Goal: Task Accomplishment & Management: Manage account settings

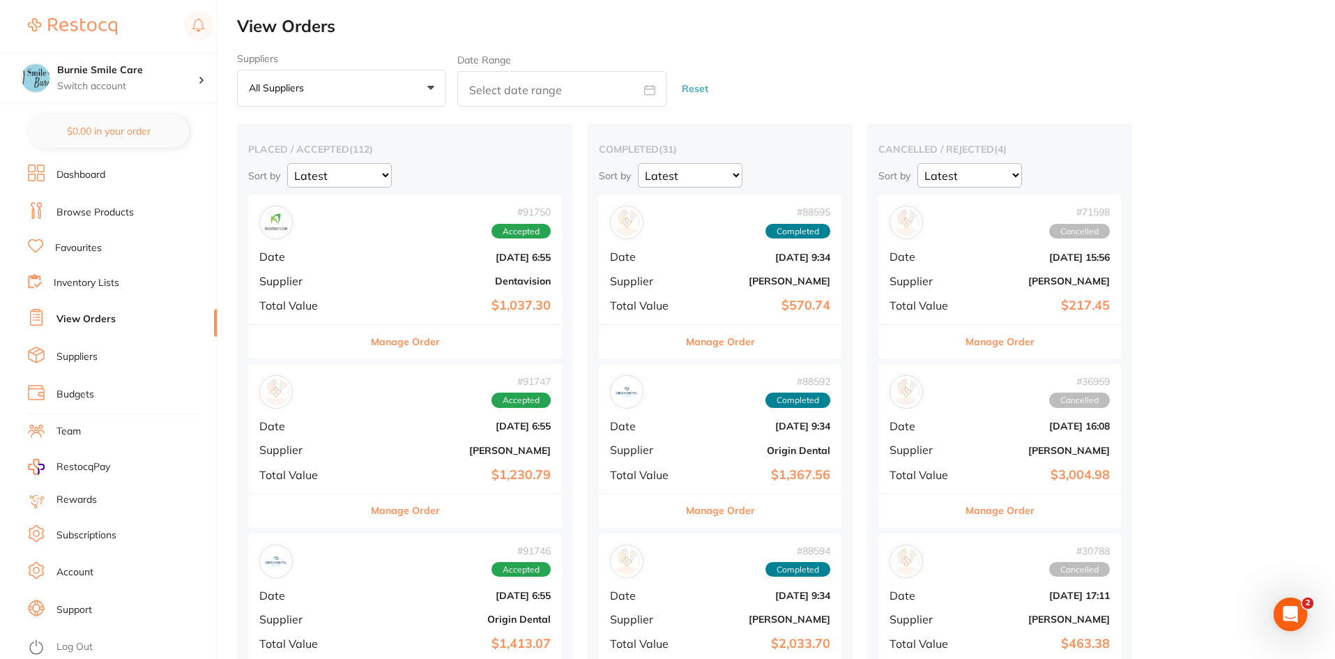
click at [394, 258] on b "[DATE] 6:55" at bounding box center [457, 257] width 187 height 11
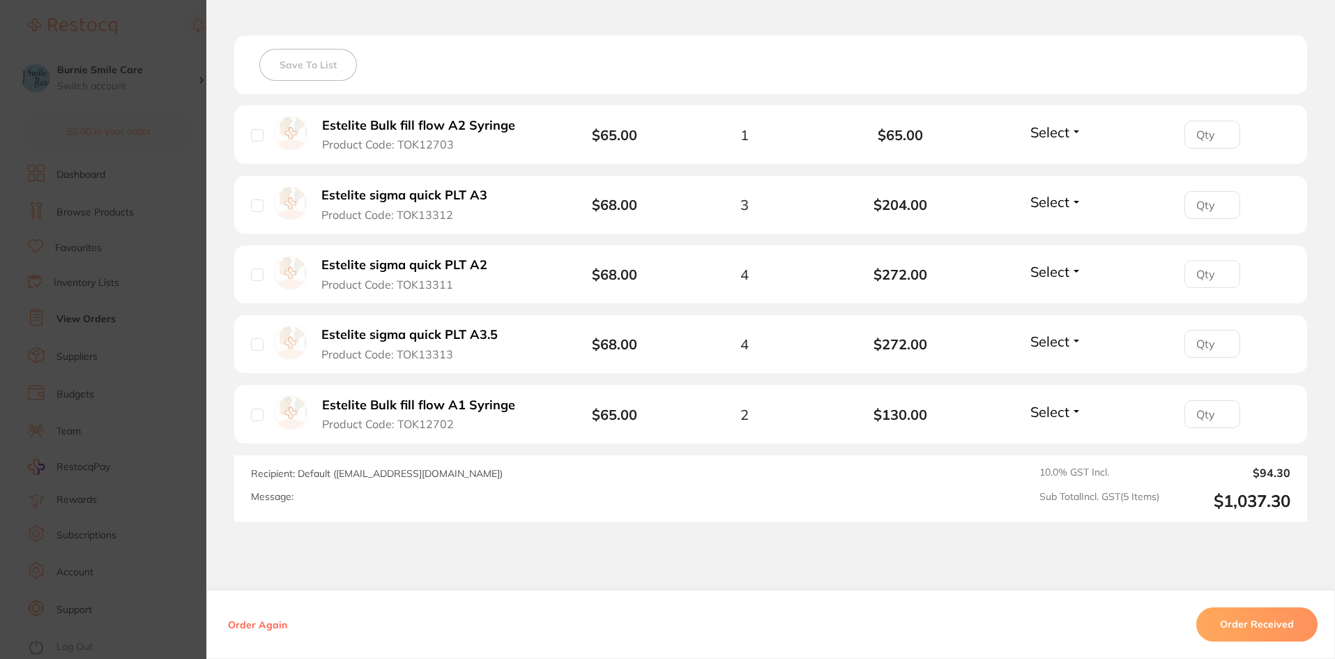
scroll to position [418, 0]
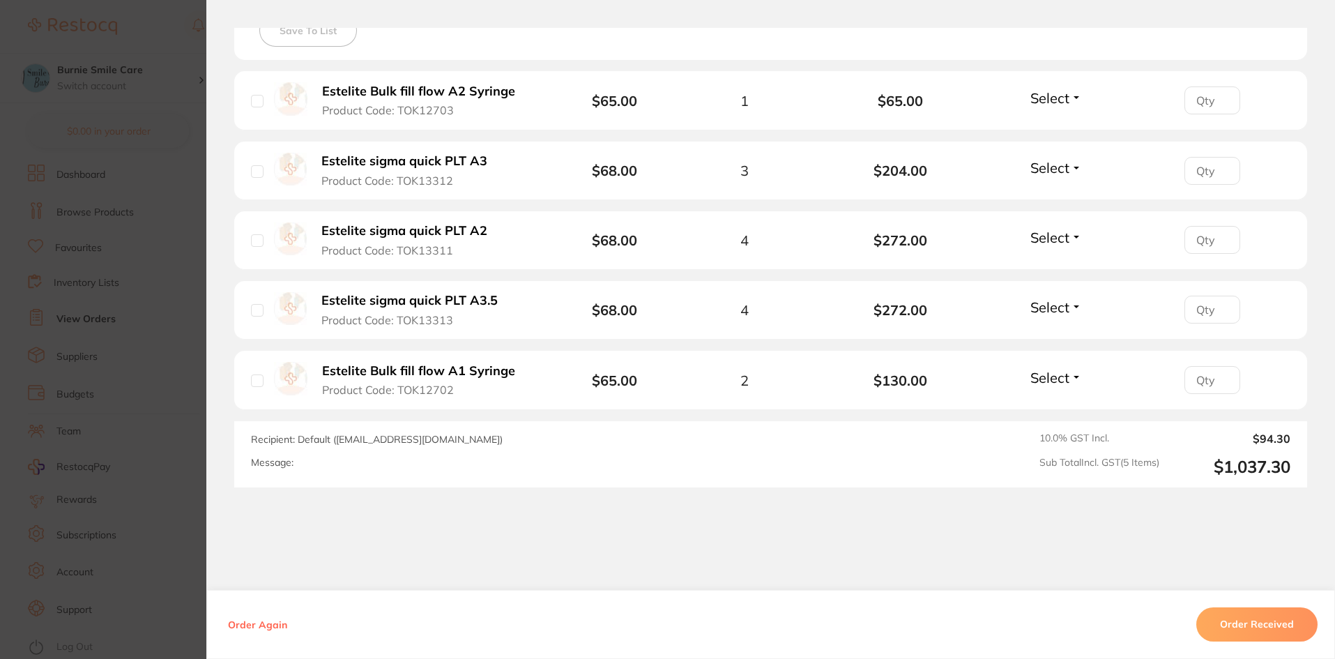
click at [80, 284] on section "Order ID: Restocq- 91750 Order Information Accepted Order Order Date [DATE] 6:5…" at bounding box center [667, 329] width 1335 height 659
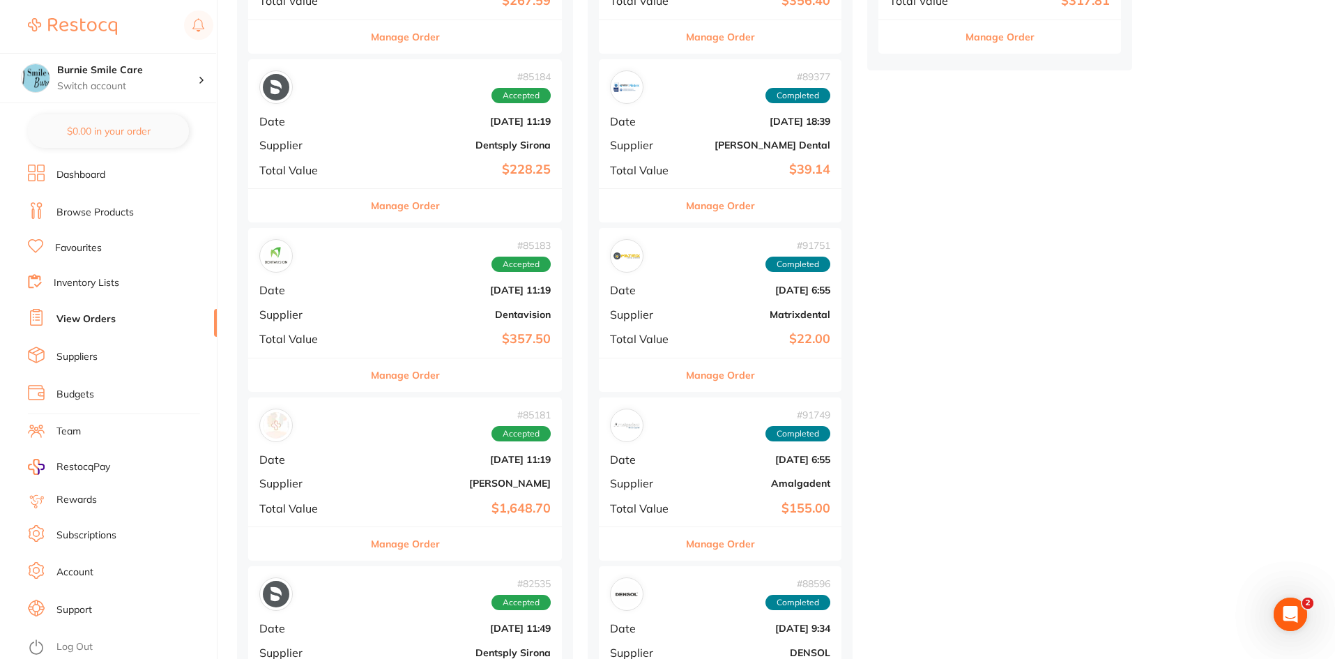
scroll to position [837, 0]
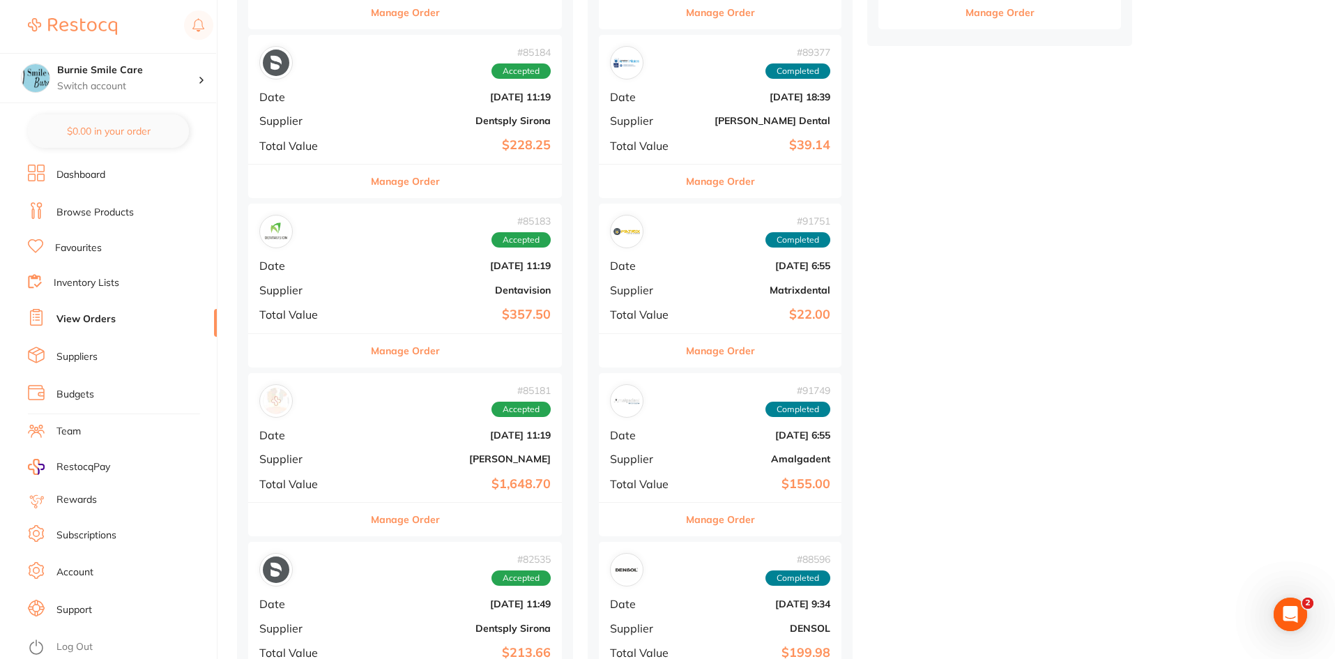
click at [358, 250] on div "# 85183 Accepted Date [DATE] 11:19 Supplier Dentavision Total Value $357.50" at bounding box center [405, 268] width 314 height 129
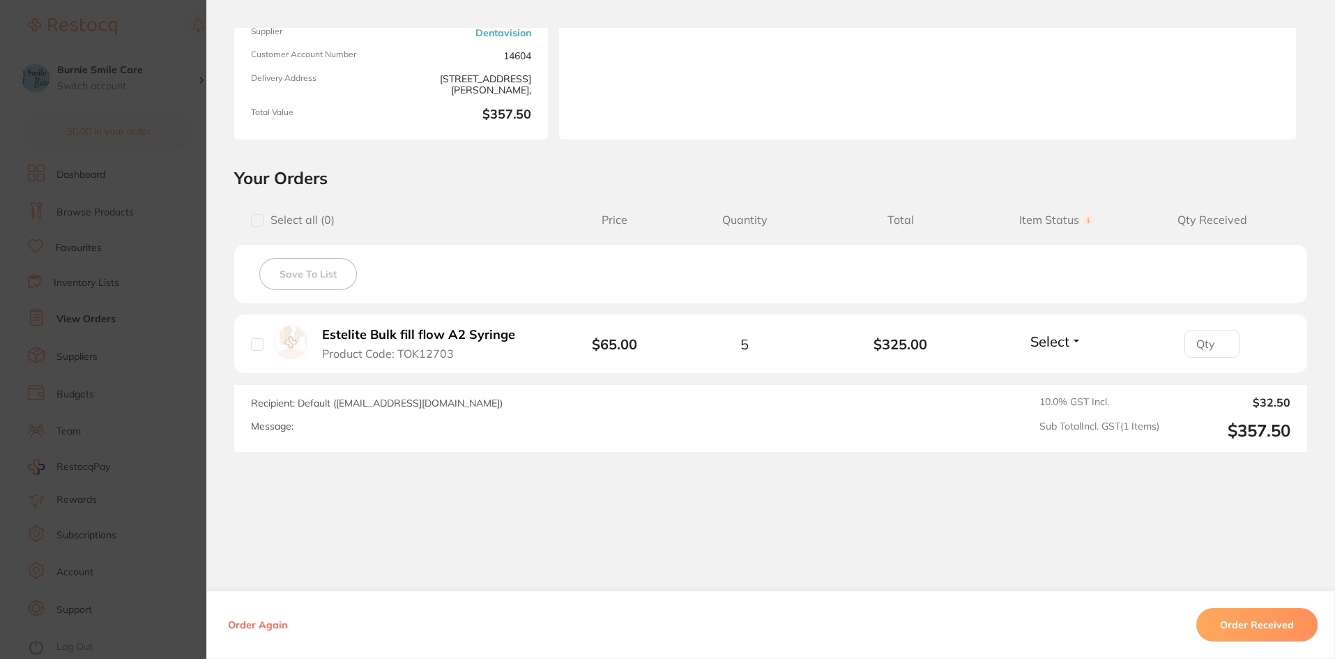
click at [178, 298] on section "Order ID: Restocq- 85183 Order Information Accepted Order Order Date [DATE] 11:…" at bounding box center [667, 329] width 1335 height 659
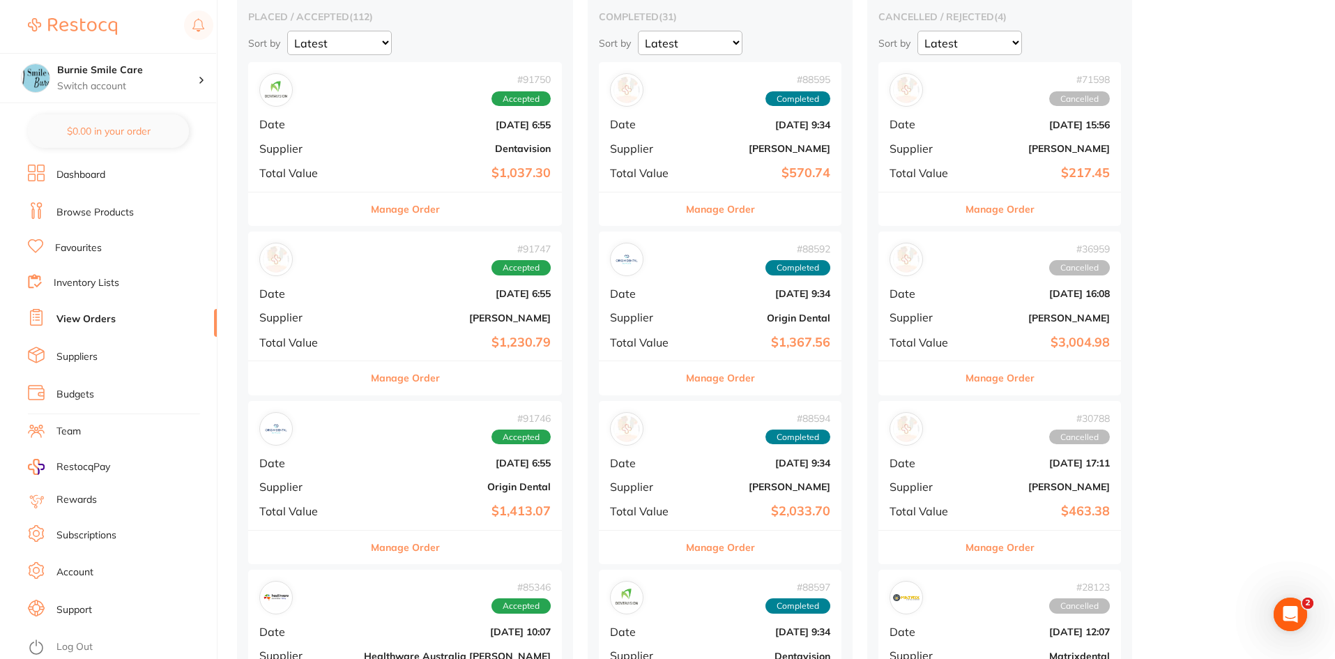
scroll to position [122, 0]
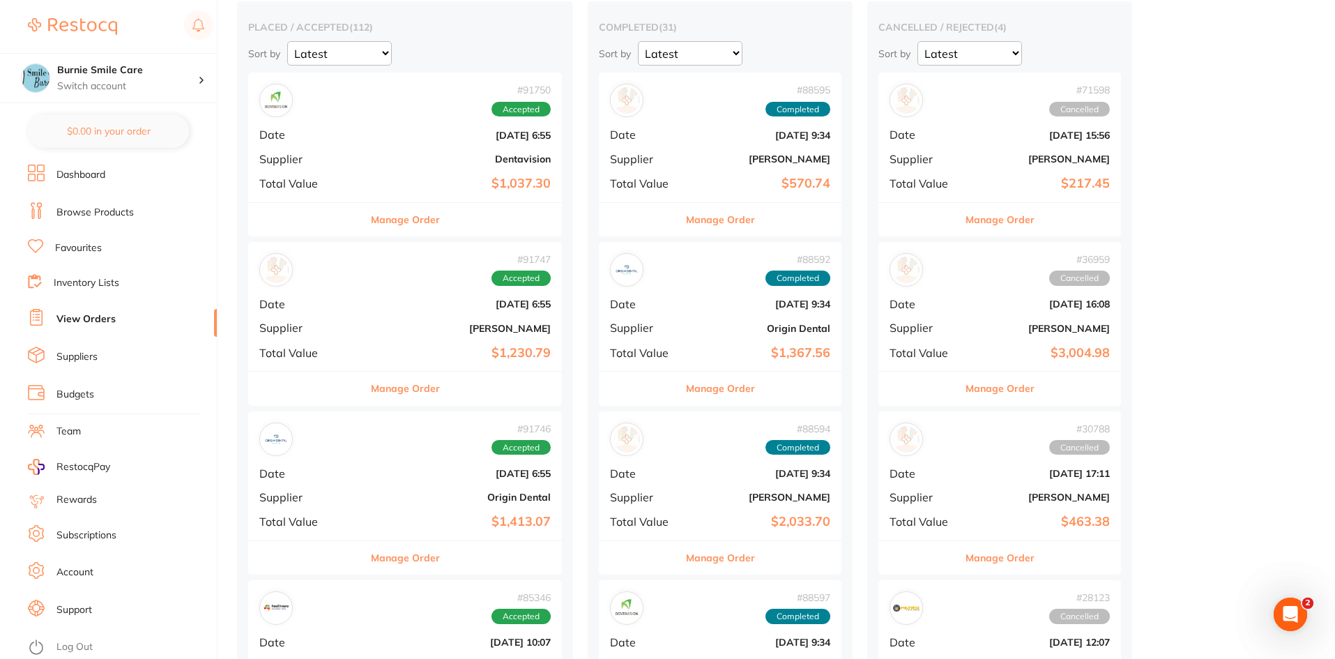
click at [364, 172] on div "# 91750 Accepted Date [DATE] 6:55 Supplier Dentavision Total Value $1,037.30" at bounding box center [405, 137] width 314 height 129
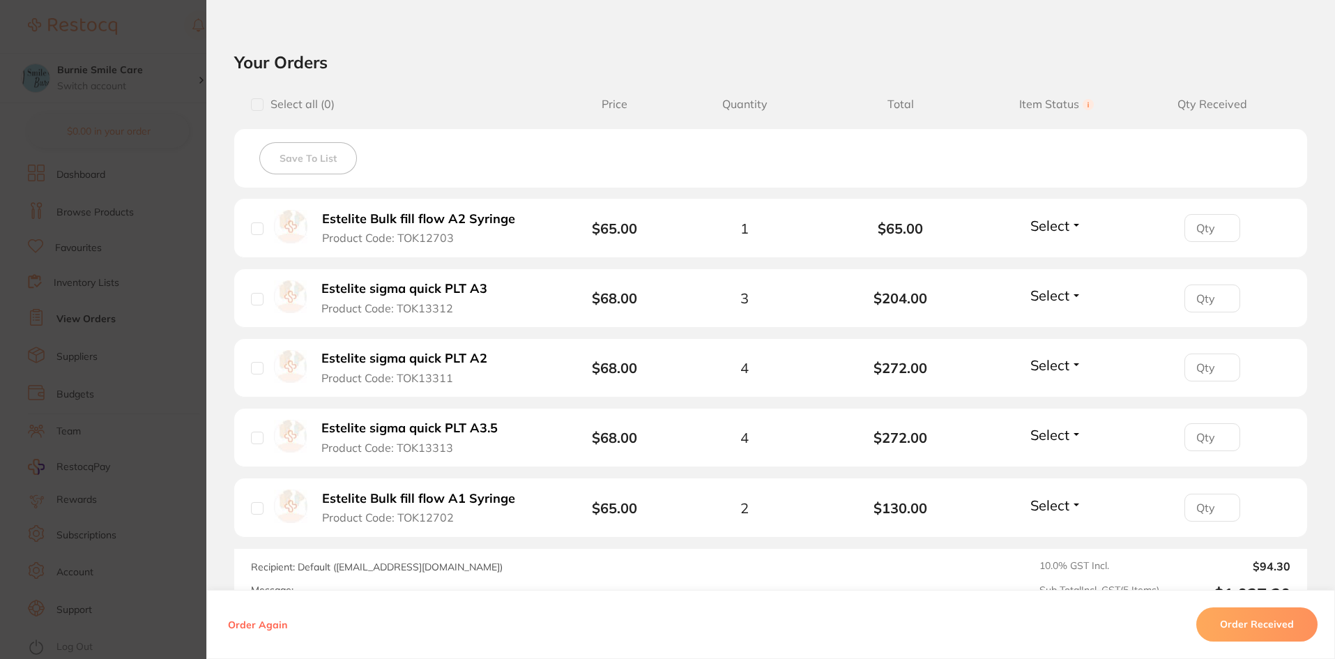
scroll to position [296, 0]
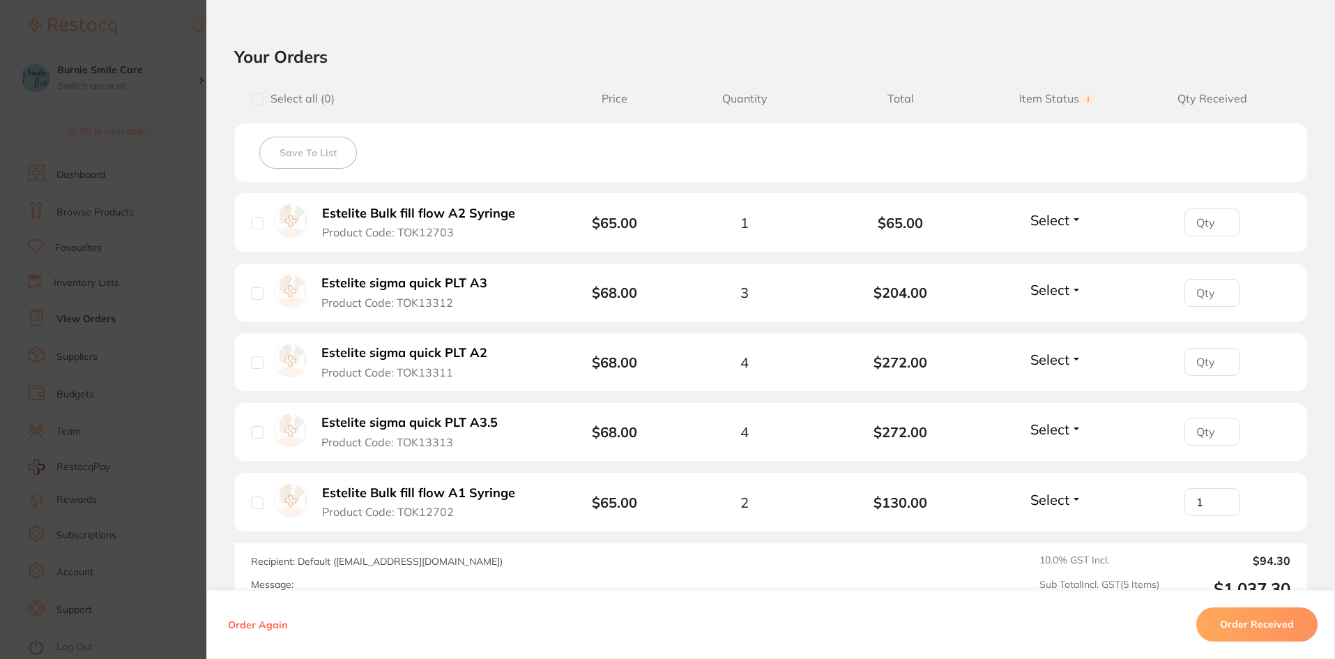
click at [1222, 499] on input "1" at bounding box center [1213, 502] width 56 height 28
type input "2"
click at [1222, 499] on input "2" at bounding box center [1213, 502] width 56 height 28
click at [1223, 425] on input "1" at bounding box center [1213, 432] width 56 height 28
click at [1223, 425] on input "2" at bounding box center [1213, 432] width 56 height 28
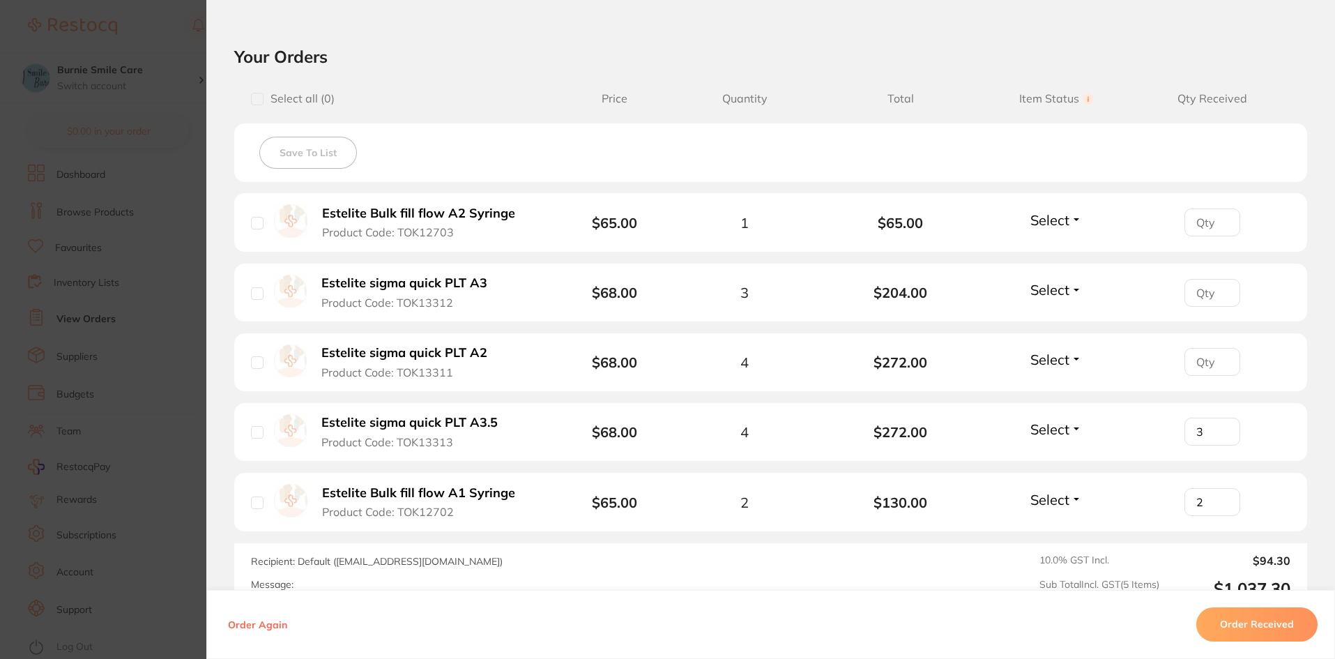
click at [1223, 425] on input "3" at bounding box center [1213, 432] width 56 height 28
type input "4"
click at [1223, 425] on input "4" at bounding box center [1213, 432] width 56 height 28
click at [1218, 358] on input "1" at bounding box center [1213, 362] width 56 height 28
click at [1218, 358] on input "2" at bounding box center [1213, 362] width 56 height 28
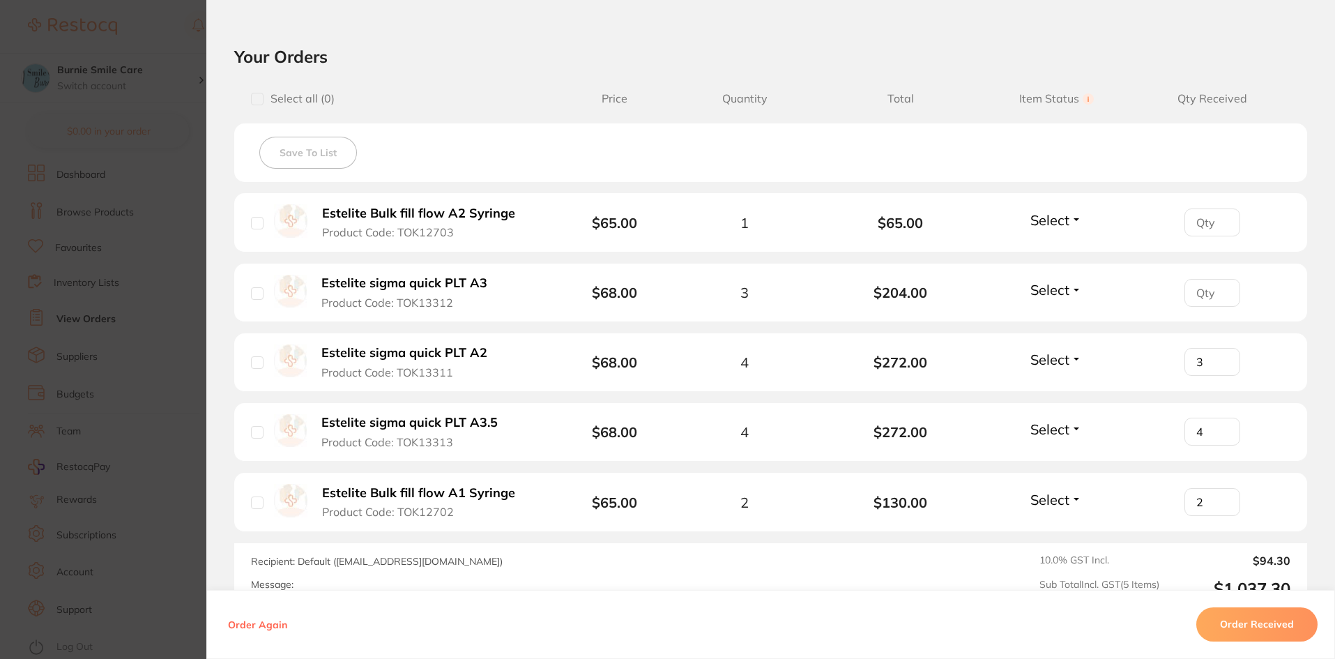
click at [1218, 358] on input "3" at bounding box center [1213, 362] width 56 height 28
type input "4"
click at [1218, 358] on input "4" at bounding box center [1213, 362] width 56 height 28
type input "1"
click at [1220, 218] on input "1" at bounding box center [1213, 223] width 56 height 28
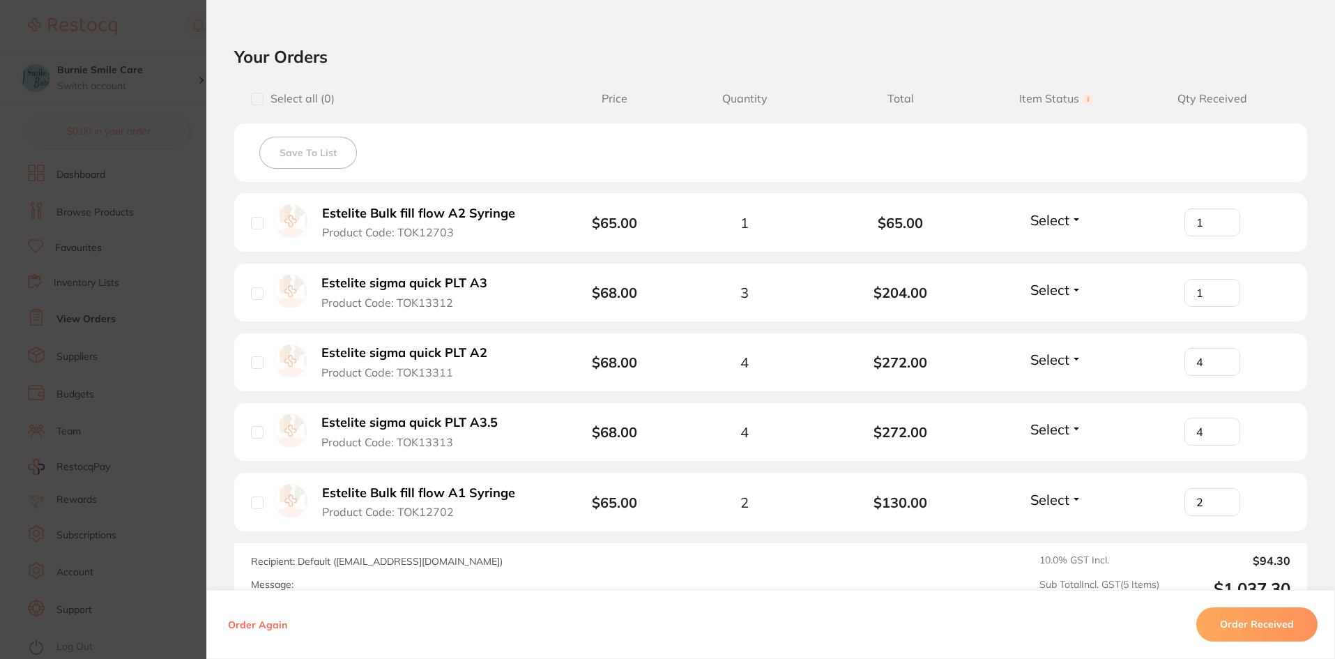
click at [1220, 289] on input "1" at bounding box center [1213, 293] width 56 height 28
click at [1220, 289] on input "2" at bounding box center [1213, 293] width 56 height 28
type input "3"
click at [1220, 289] on input "3" at bounding box center [1213, 293] width 56 height 28
click at [1251, 623] on button "Order Received" at bounding box center [1257, 624] width 121 height 33
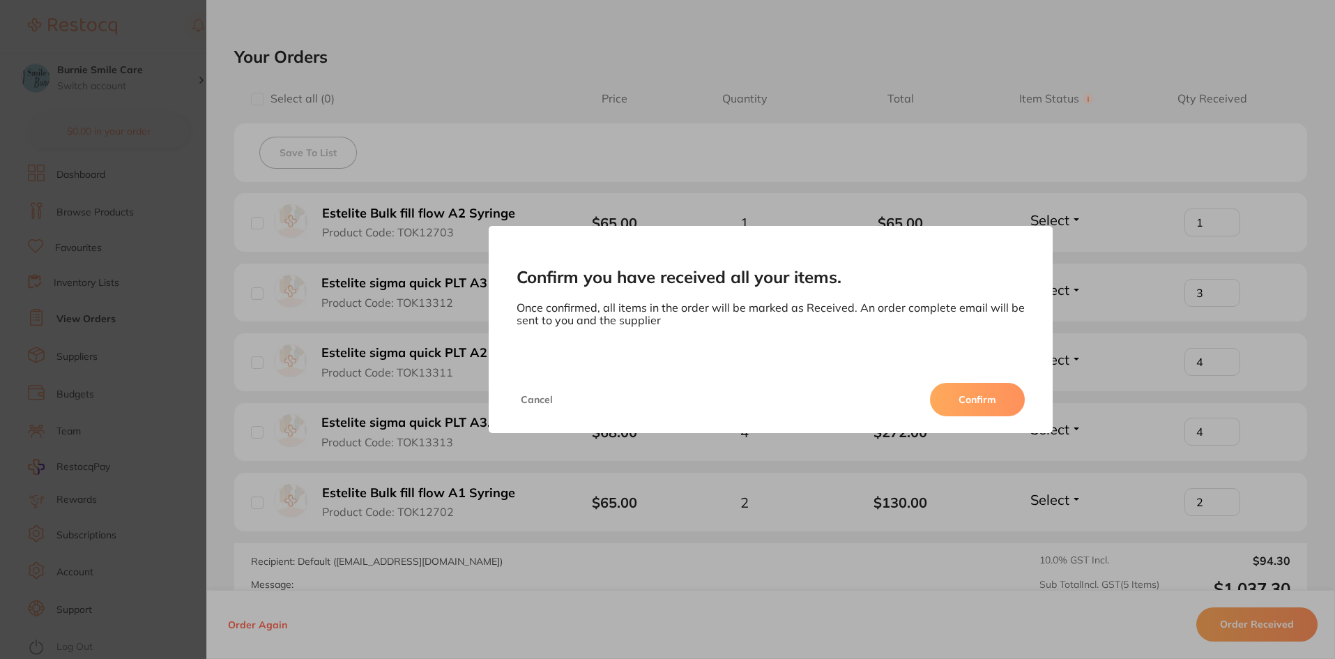
click at [997, 403] on button "Confirm" at bounding box center [977, 399] width 95 height 33
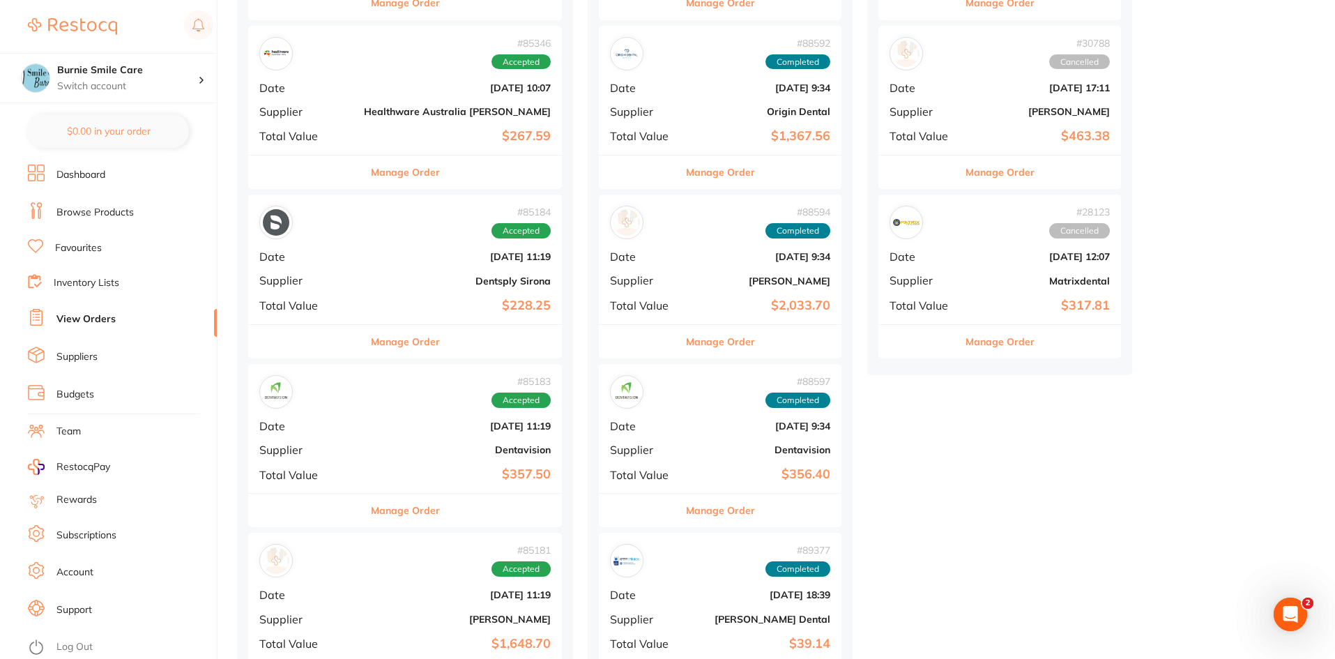
scroll to position [523, 0]
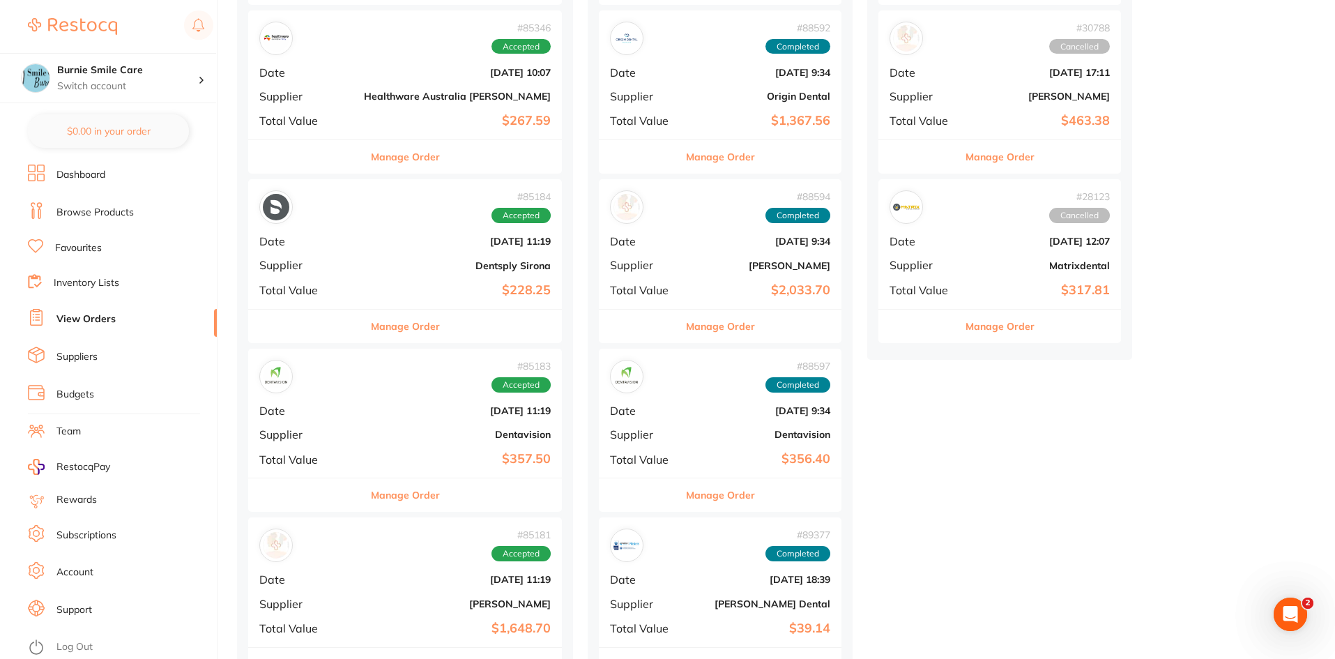
click at [413, 120] on b "$267.59" at bounding box center [457, 121] width 187 height 15
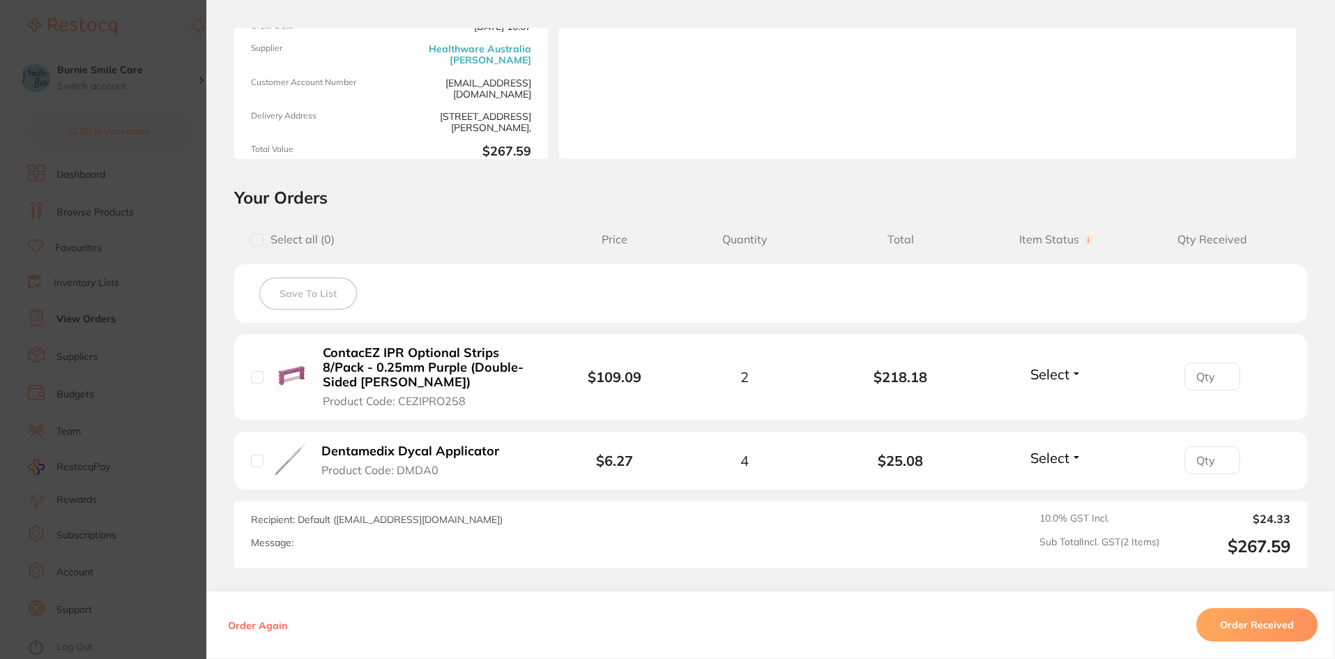
scroll to position [244, 0]
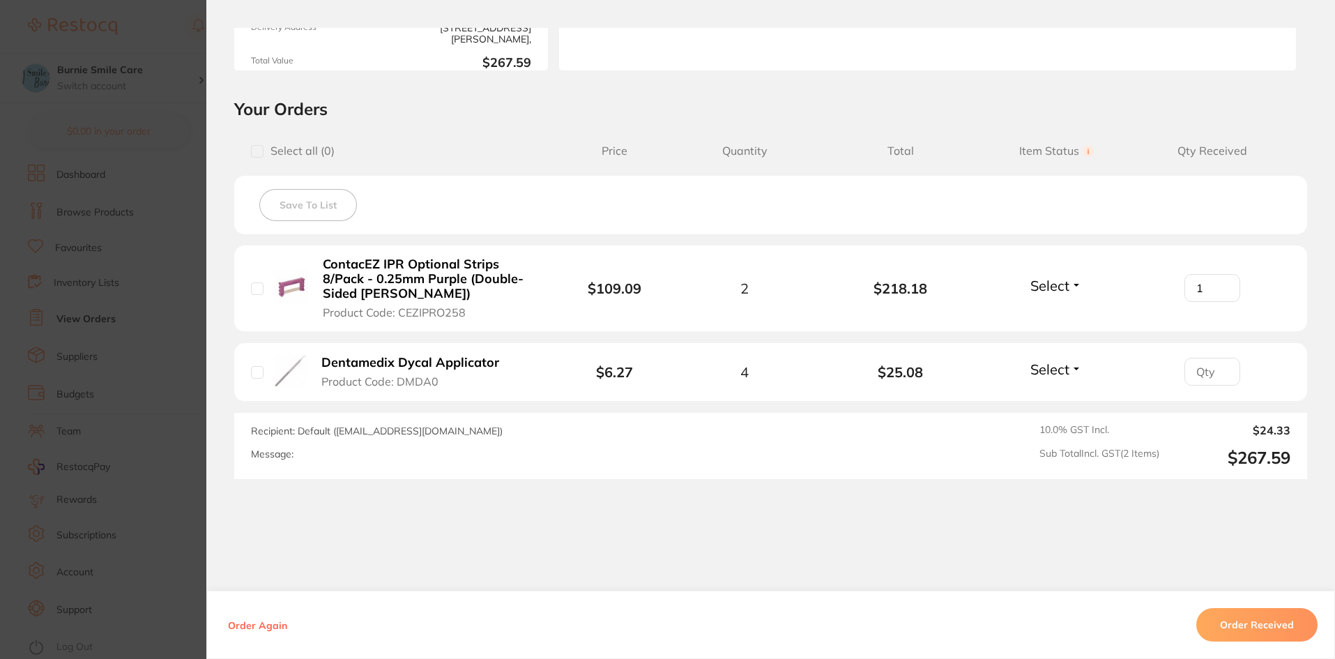
click at [1217, 283] on input "1" at bounding box center [1213, 288] width 56 height 28
type input "2"
click at [1217, 283] on input "2" at bounding box center [1213, 288] width 56 height 28
click at [1223, 366] on input "1" at bounding box center [1213, 372] width 56 height 28
click at [1223, 366] on input "2" at bounding box center [1213, 372] width 56 height 28
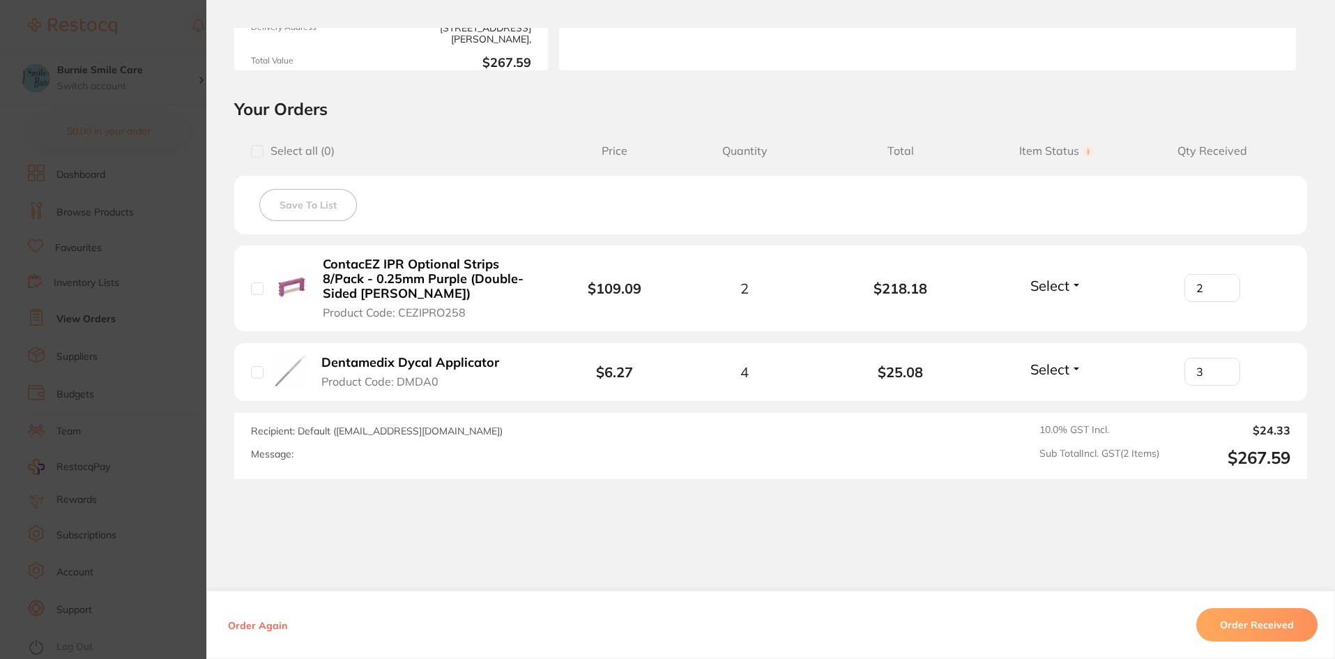
click at [1223, 366] on input "3" at bounding box center [1213, 372] width 56 height 28
type input "4"
click at [1223, 366] on input "4" at bounding box center [1213, 372] width 56 height 28
click at [1264, 630] on button "Order Received" at bounding box center [1257, 624] width 121 height 33
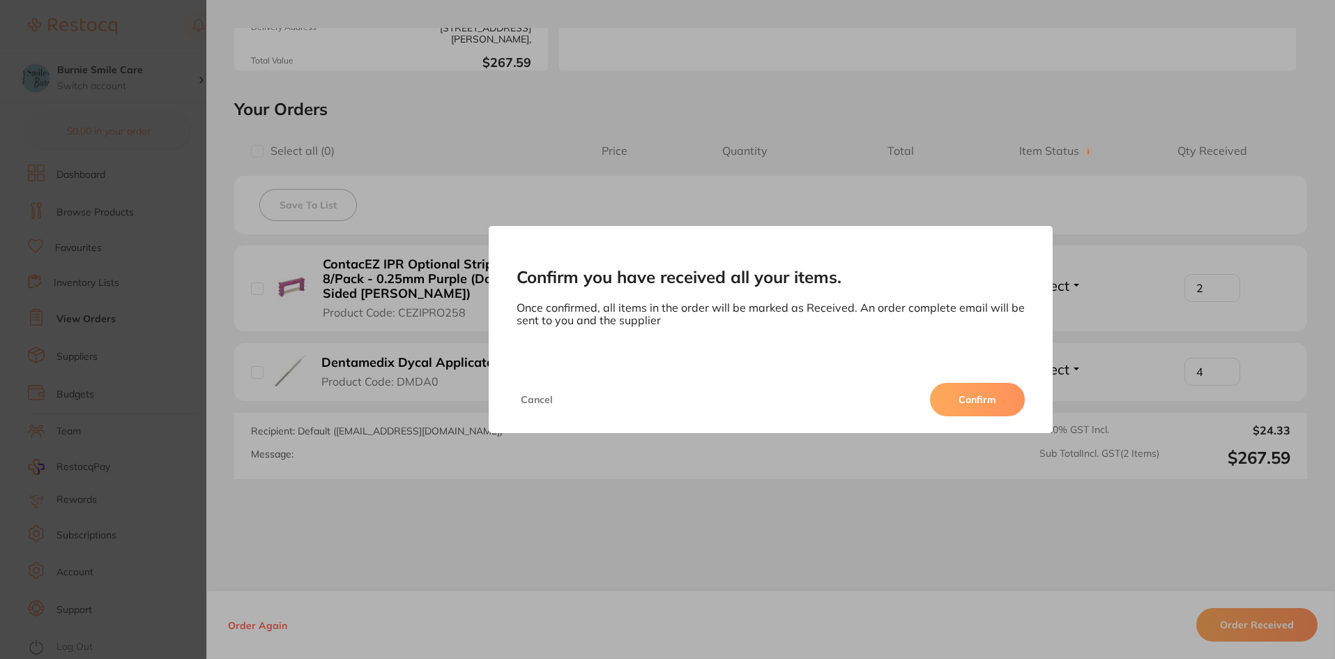
click at [964, 396] on button "Confirm" at bounding box center [977, 399] width 95 height 33
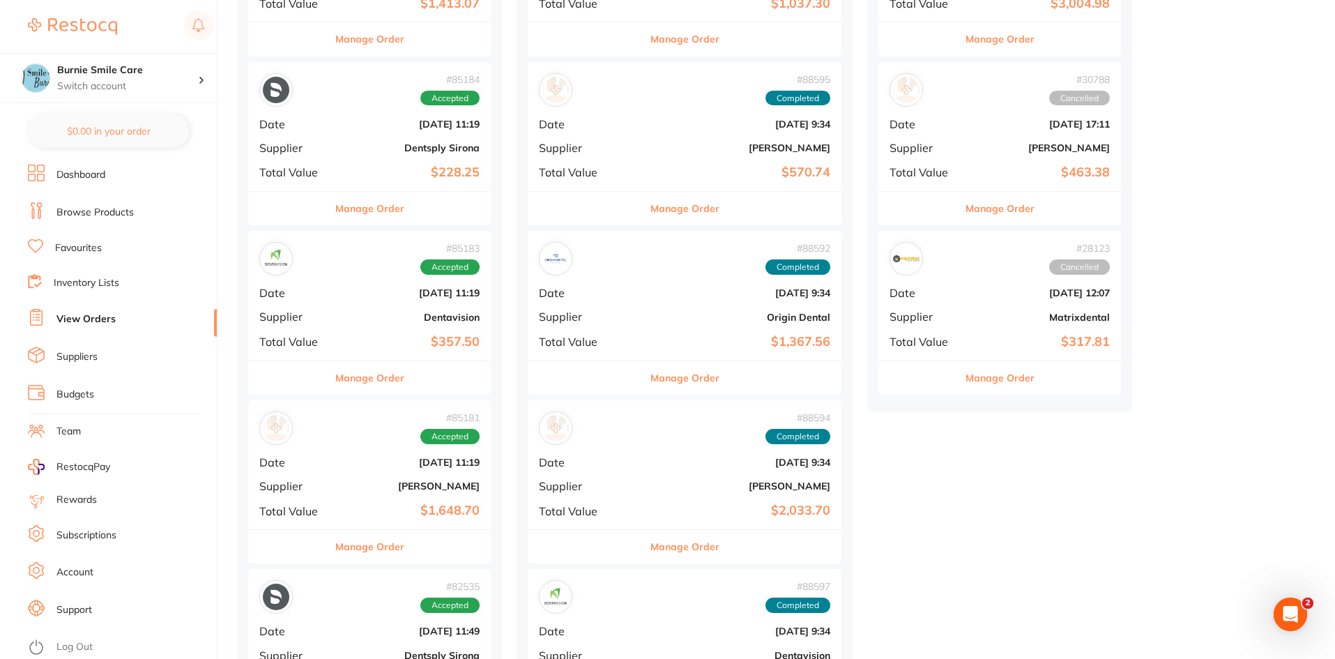
scroll to position [488, 0]
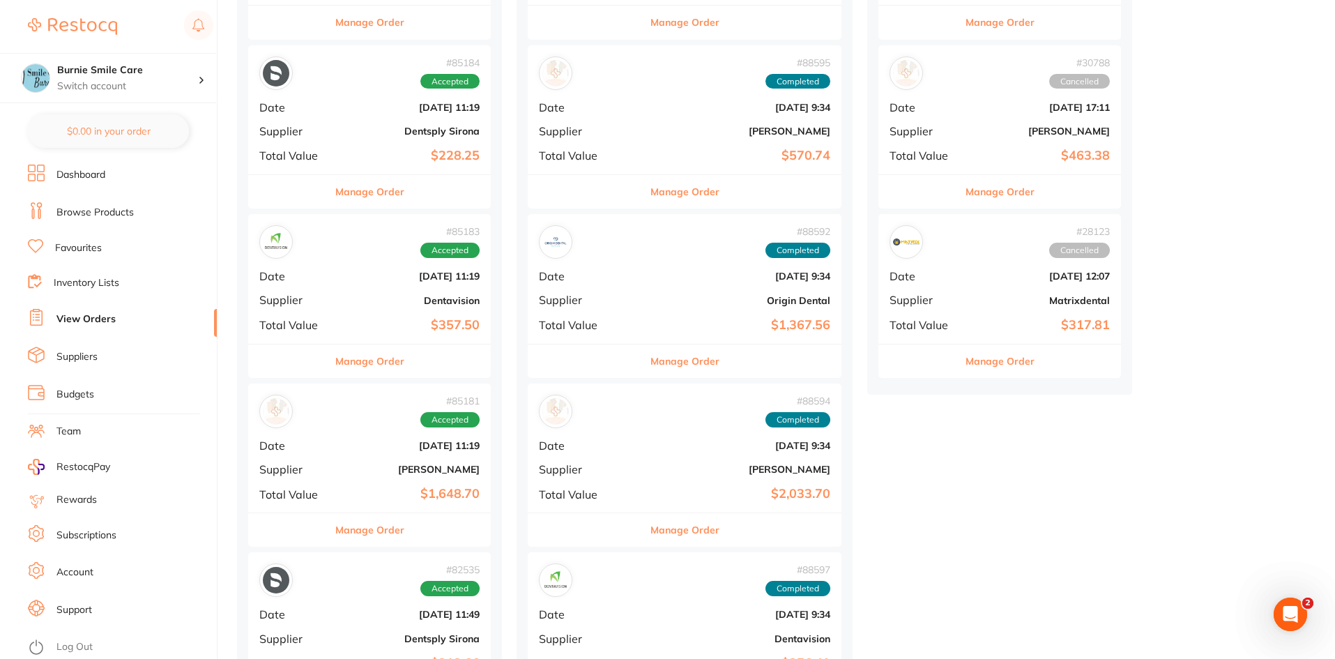
click at [315, 121] on div "# 85184 Accepted Date [DATE] 11:19 Supplier Dentsply Sirona Total Value $228.25" at bounding box center [369, 109] width 243 height 129
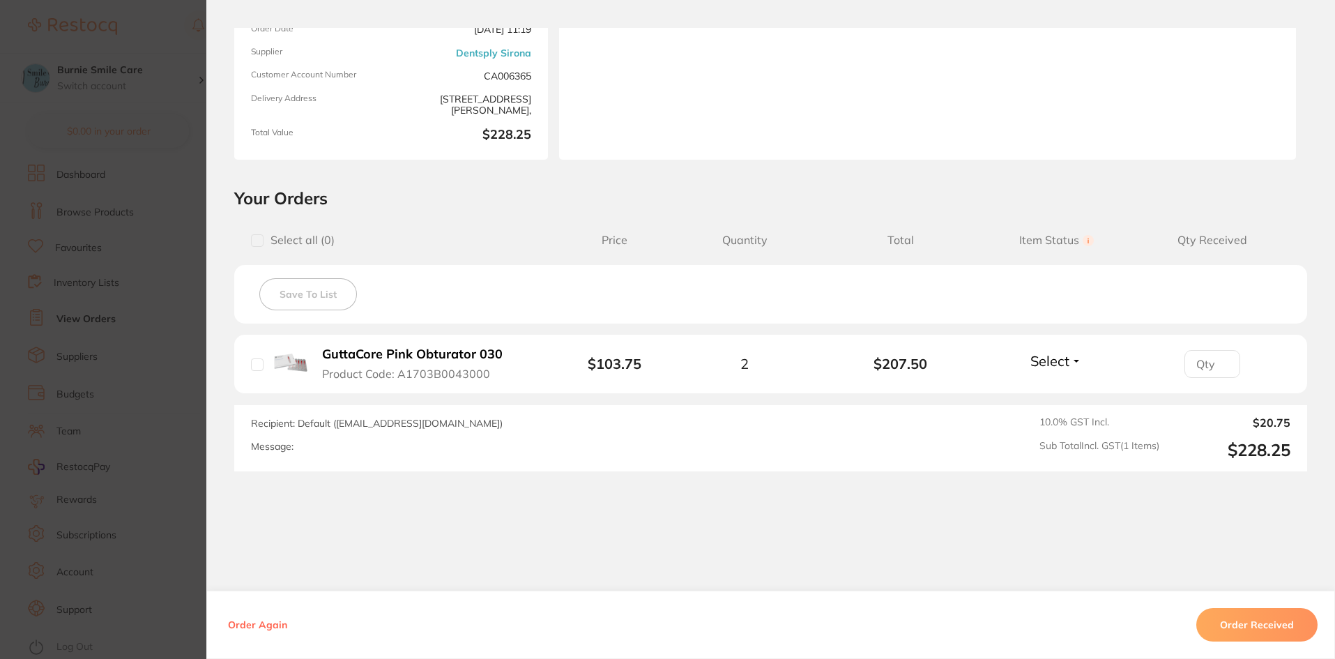
scroll to position [175, 0]
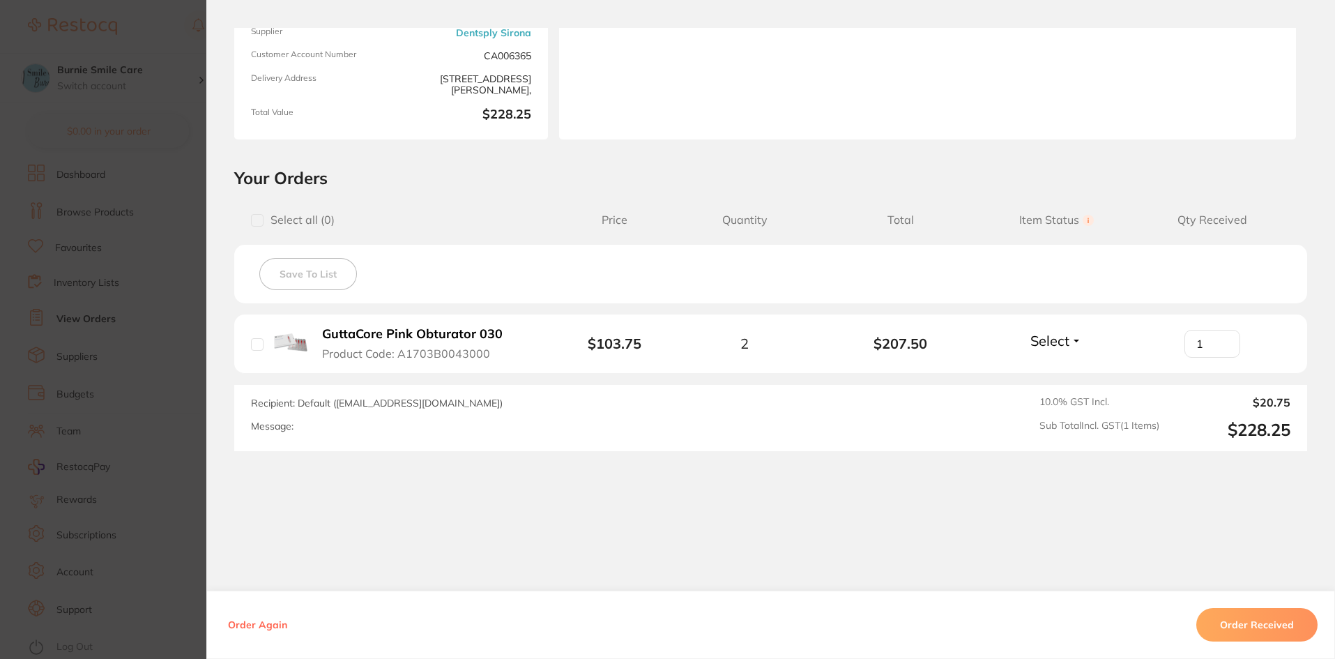
click at [1220, 338] on input "1" at bounding box center [1213, 344] width 56 height 28
type input "2"
click at [1220, 338] on input "2" at bounding box center [1213, 344] width 56 height 28
click at [1270, 618] on button "Order Received" at bounding box center [1257, 624] width 121 height 33
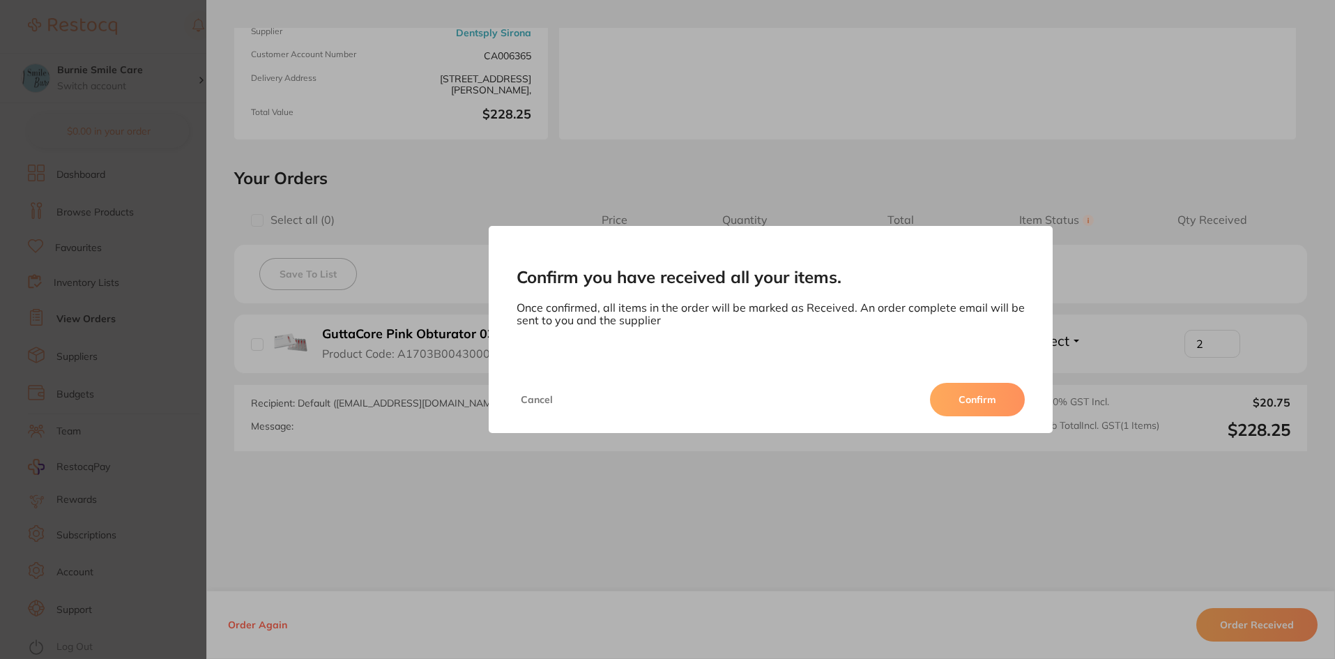
click at [1001, 408] on button "Confirm" at bounding box center [977, 399] width 95 height 33
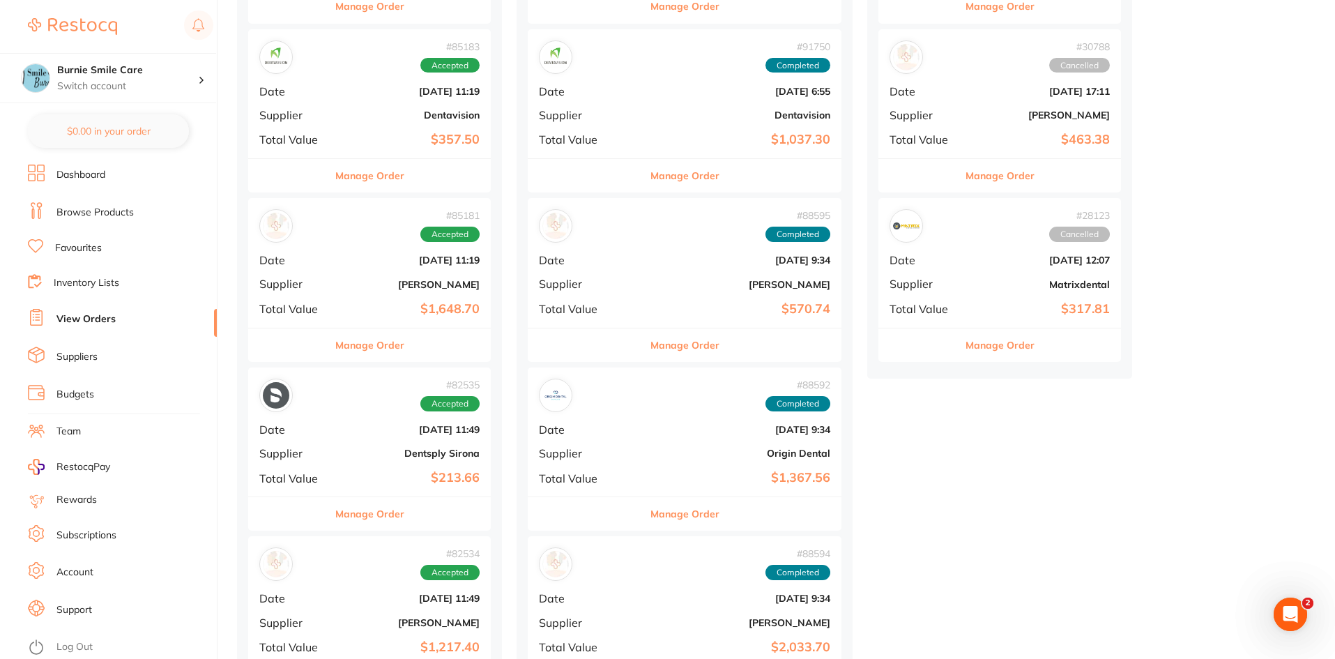
scroll to position [506, 0]
click at [383, 114] on b "Dentavision" at bounding box center [409, 113] width 139 height 11
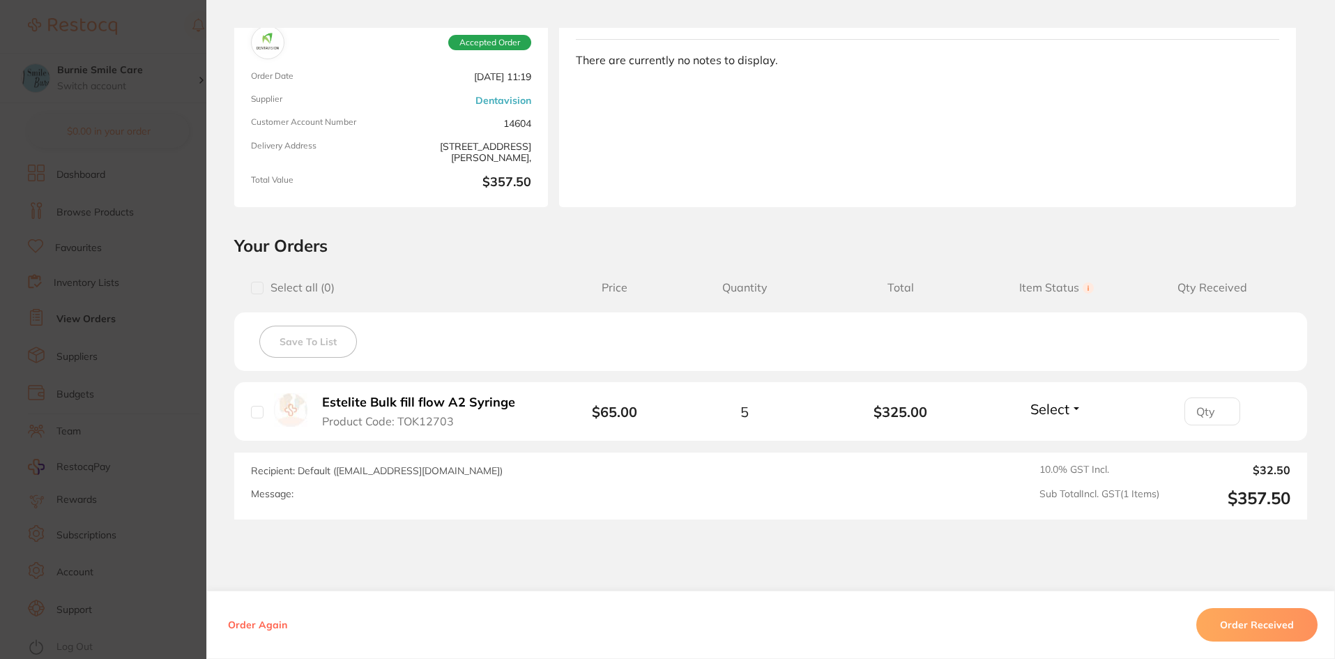
scroll to position [123, 0]
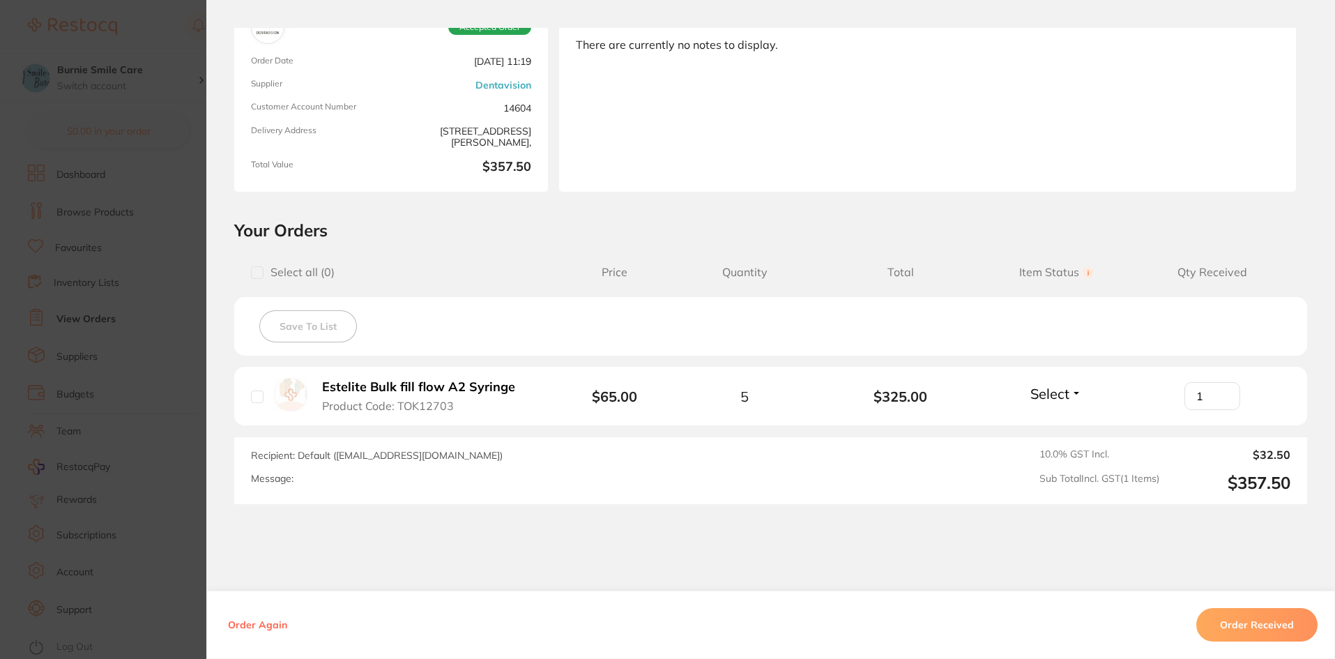
click at [1224, 389] on input "1" at bounding box center [1213, 396] width 56 height 28
click at [1224, 389] on input "2" at bounding box center [1213, 396] width 56 height 28
click at [1224, 389] on input "3" at bounding box center [1213, 396] width 56 height 28
click at [1224, 389] on input "4" at bounding box center [1213, 396] width 56 height 28
type input "5"
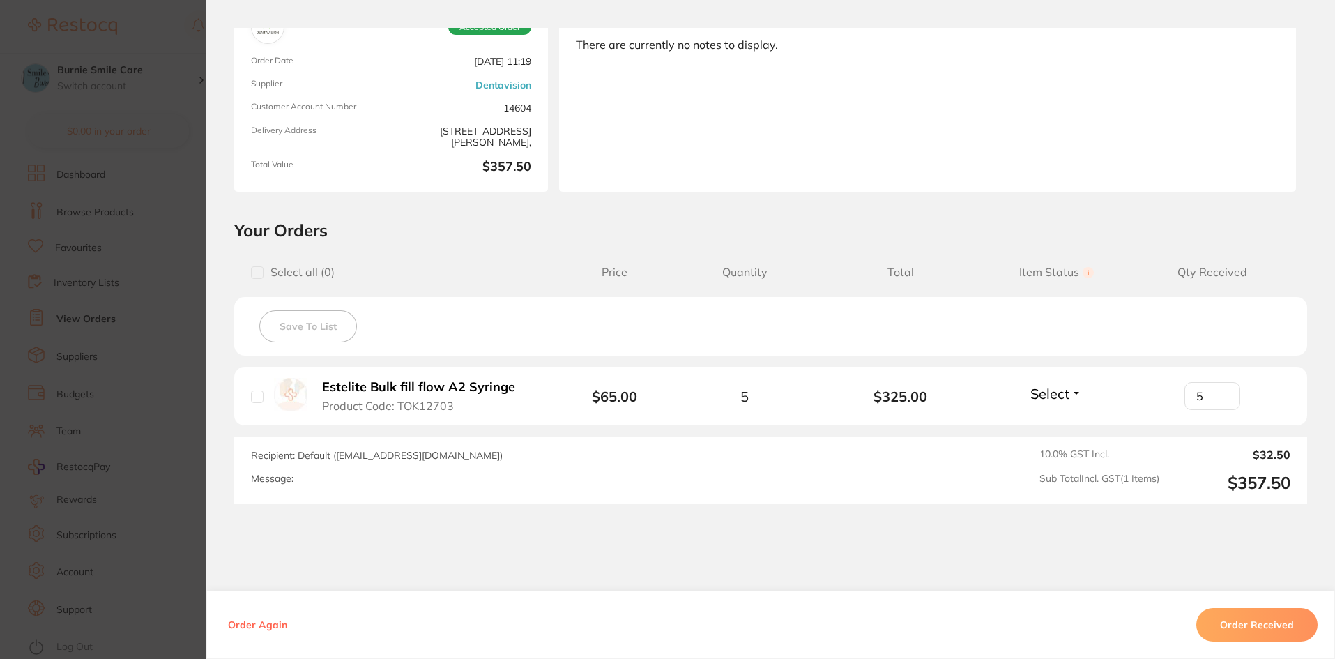
click at [1224, 389] on input "5" at bounding box center [1213, 396] width 56 height 28
click at [1268, 624] on button "Order Received" at bounding box center [1257, 624] width 121 height 33
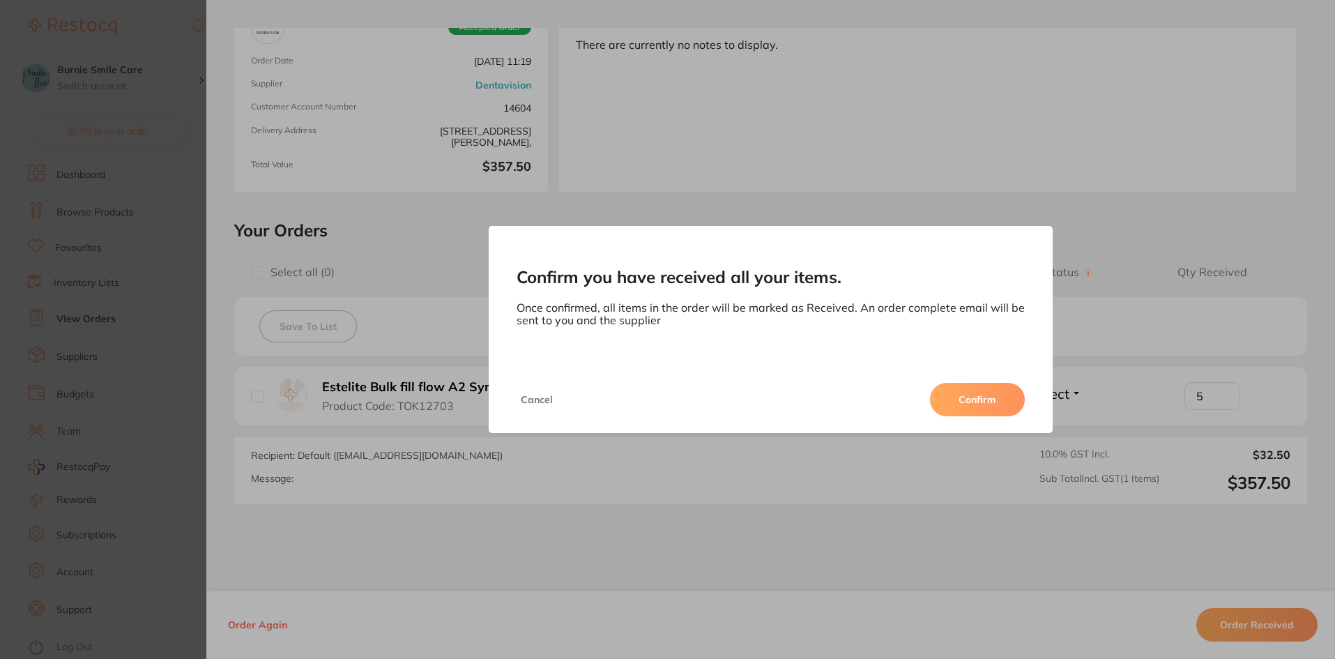
click at [961, 398] on button "Confirm" at bounding box center [977, 399] width 95 height 33
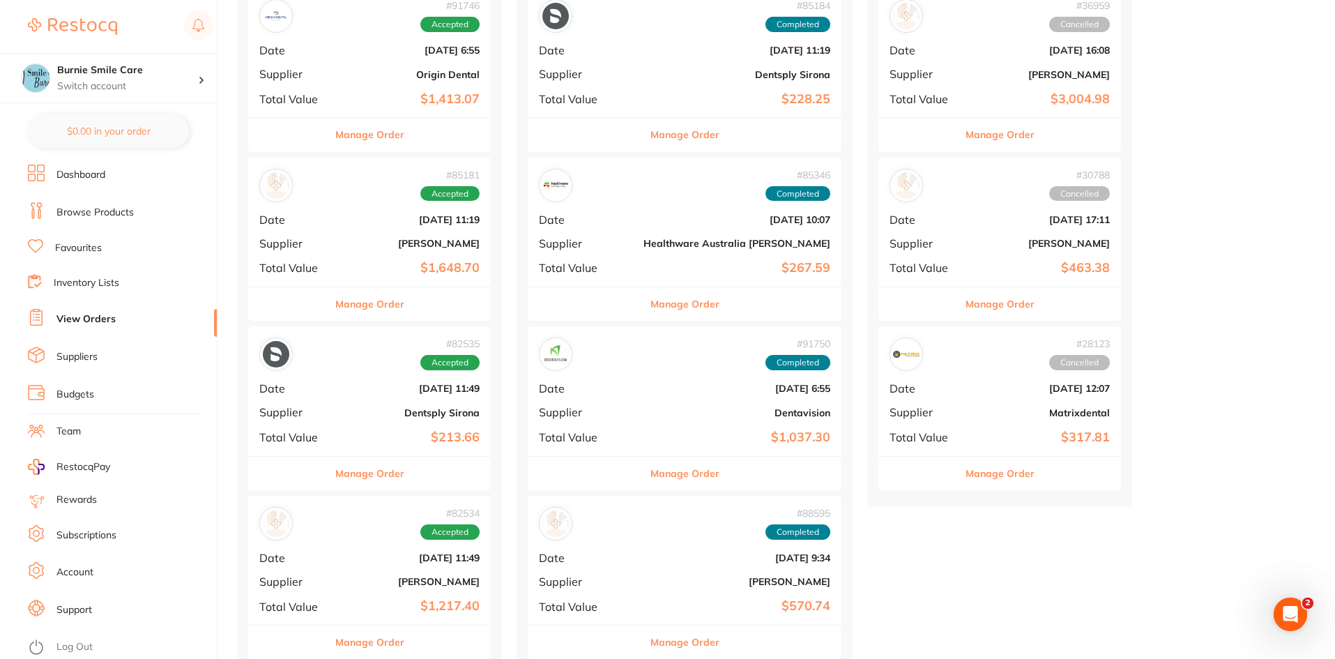
scroll to position [366, 0]
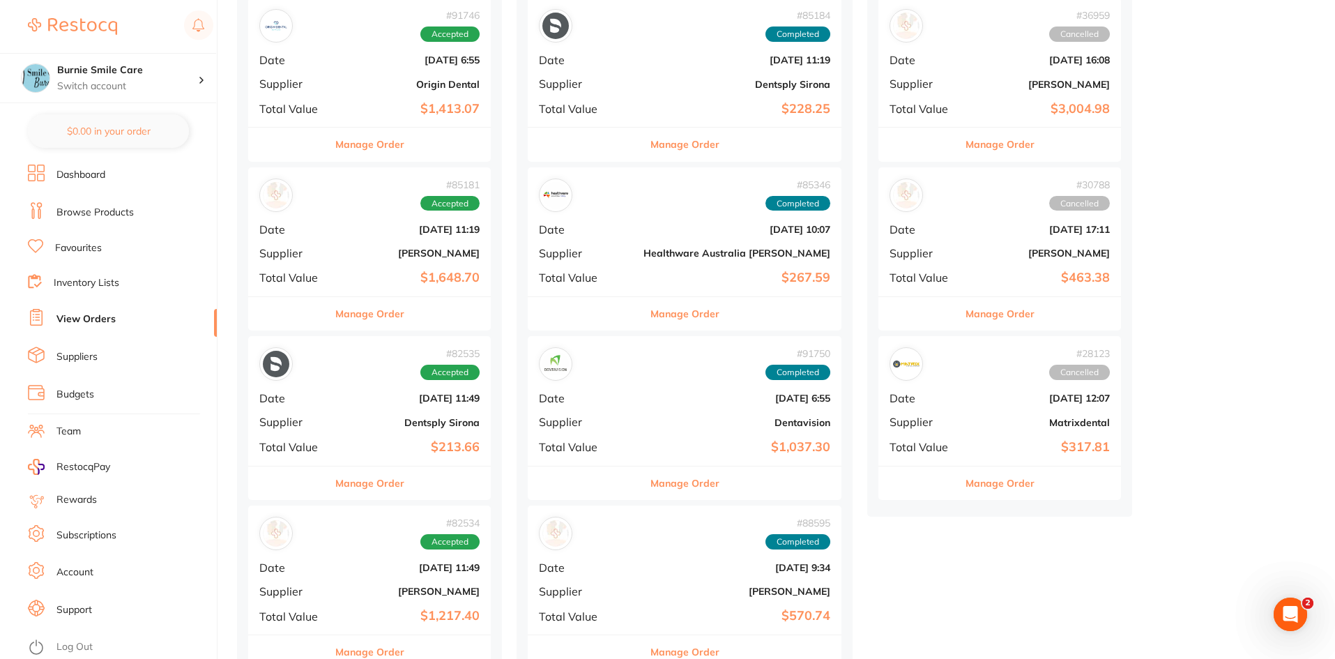
click at [400, 220] on div "# 85181 Accepted Date [DATE] 11:19 Supplier [PERSON_NAME] Total Value $1,648.70" at bounding box center [369, 231] width 243 height 129
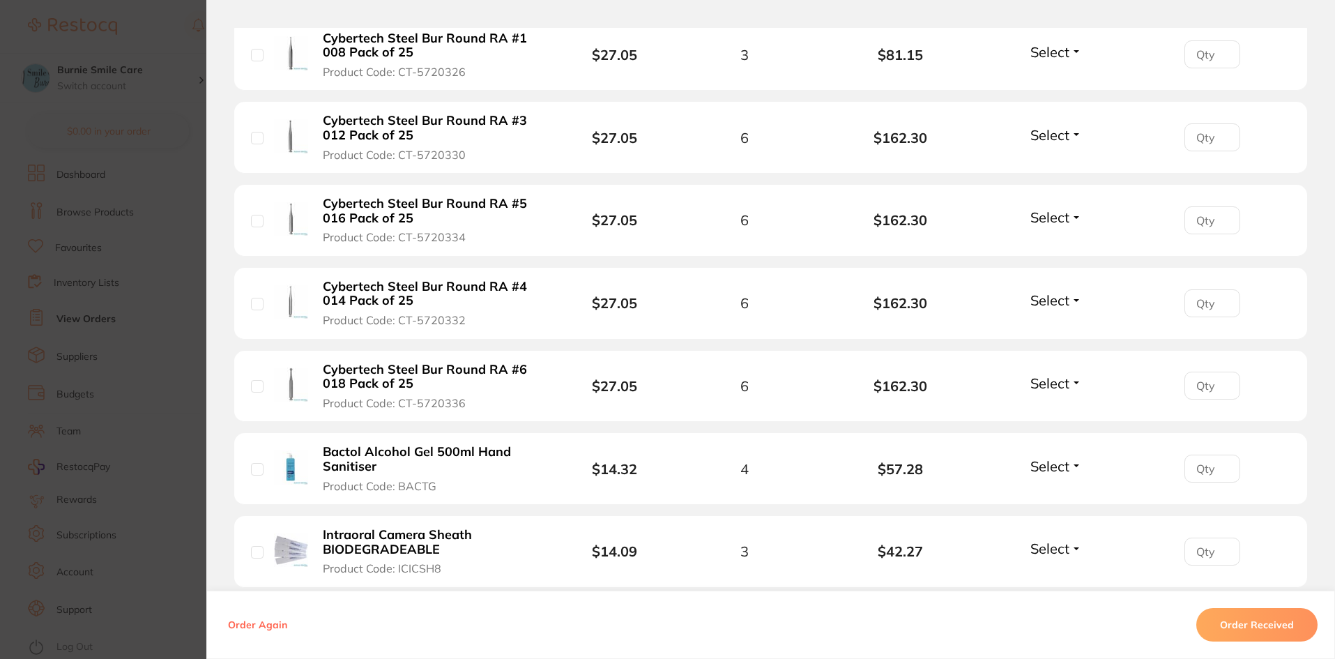
scroll to position [907, 0]
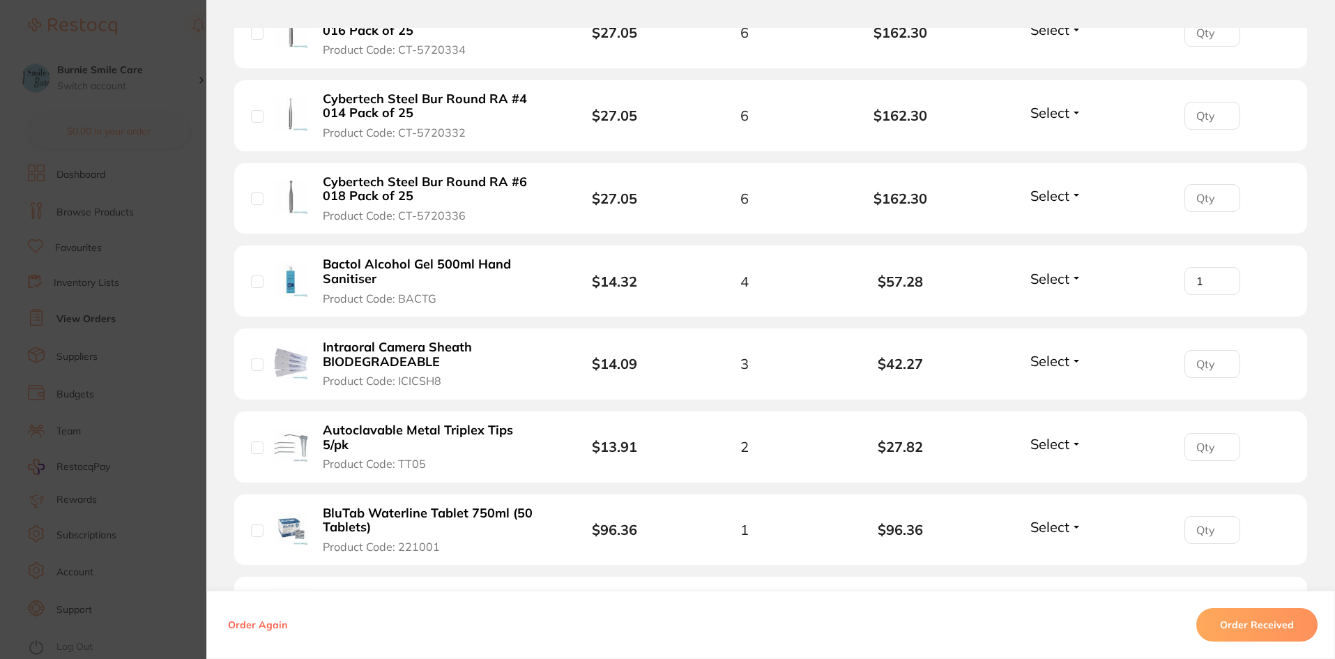
click at [1220, 275] on input "1" at bounding box center [1213, 281] width 56 height 28
click at [1220, 275] on input "2" at bounding box center [1213, 281] width 56 height 28
click at [1220, 275] on input "3" at bounding box center [1213, 281] width 56 height 28
type input "4"
click at [1220, 275] on input "4" at bounding box center [1213, 281] width 56 height 28
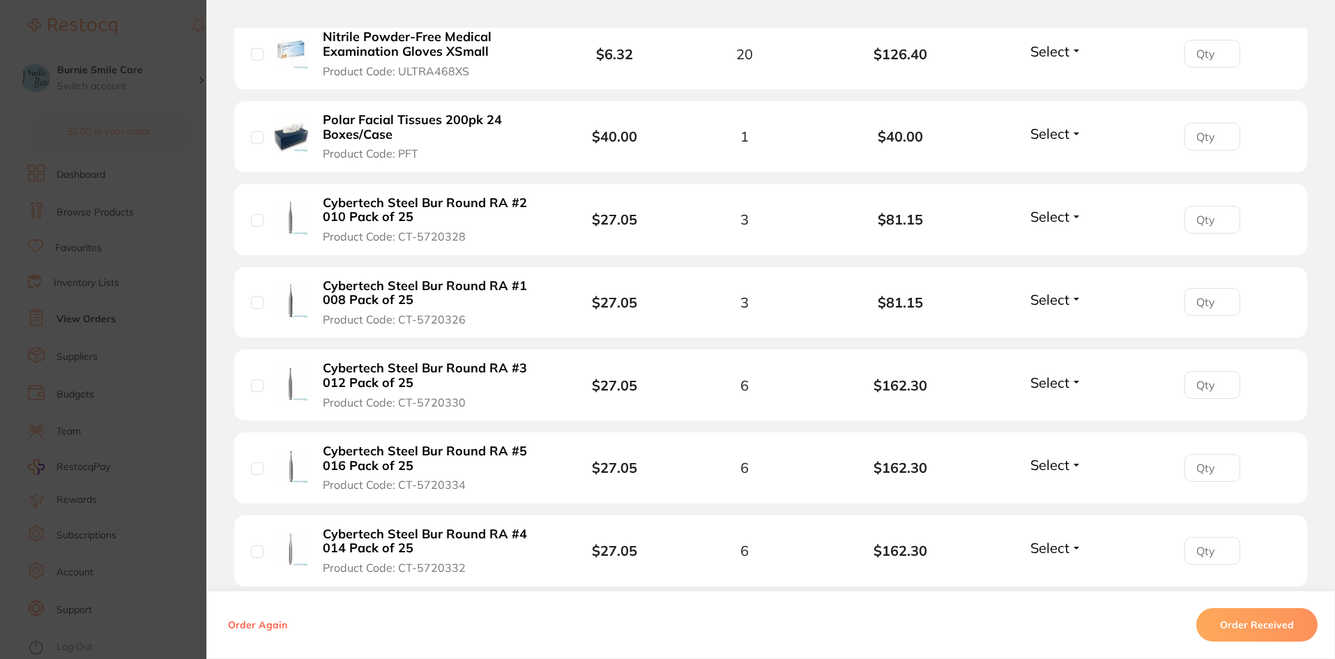
scroll to position [384, 0]
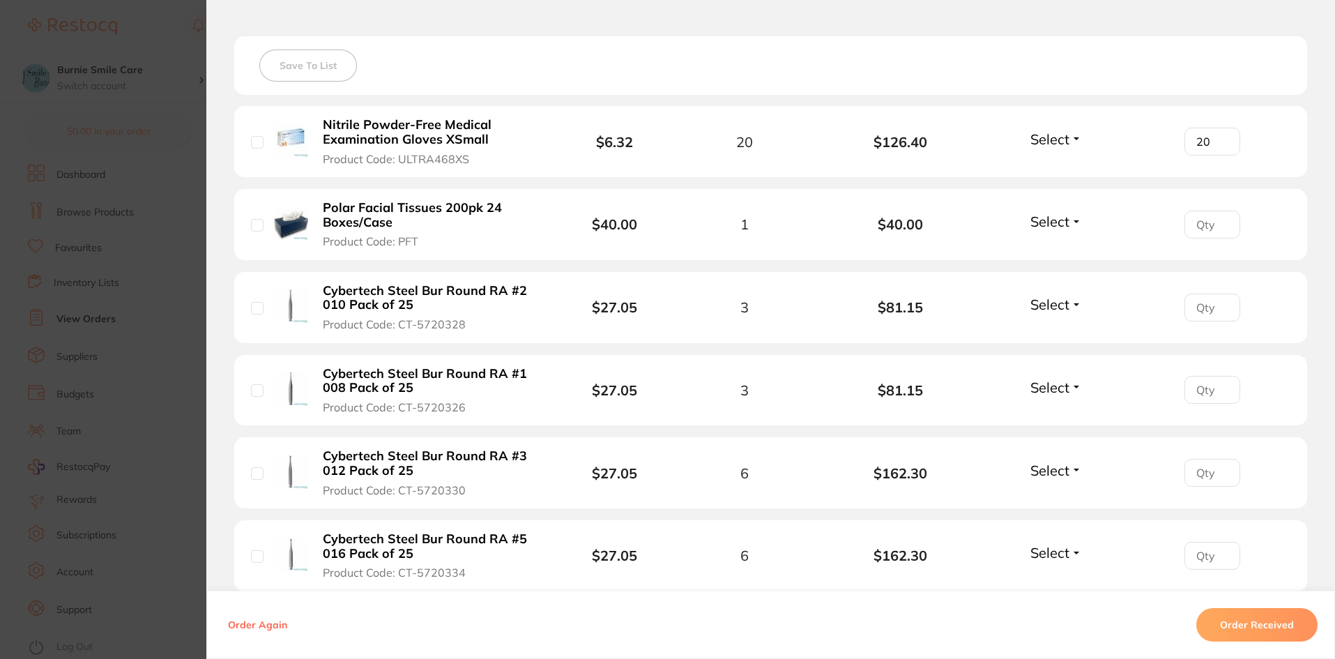
type input "20"
click at [1220, 138] on input "20" at bounding box center [1213, 142] width 56 height 28
type input "1"
click at [1225, 220] on input "1" at bounding box center [1213, 225] width 56 height 28
click at [1218, 298] on input "number" at bounding box center [1213, 308] width 56 height 28
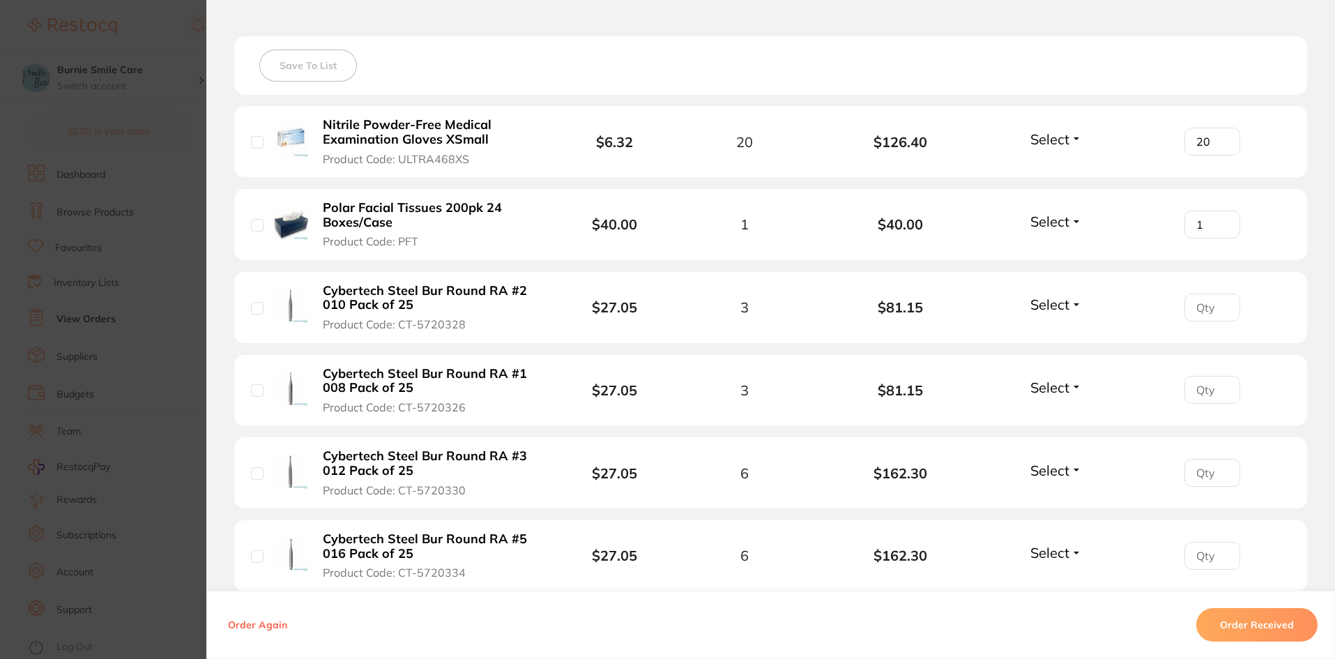
click at [1218, 298] on input "number" at bounding box center [1213, 308] width 56 height 28
click at [1220, 303] on input "1" at bounding box center [1213, 308] width 56 height 28
click at [1220, 303] on input "2" at bounding box center [1213, 308] width 56 height 28
type input "3"
click at [1220, 303] on input "3" at bounding box center [1213, 308] width 56 height 28
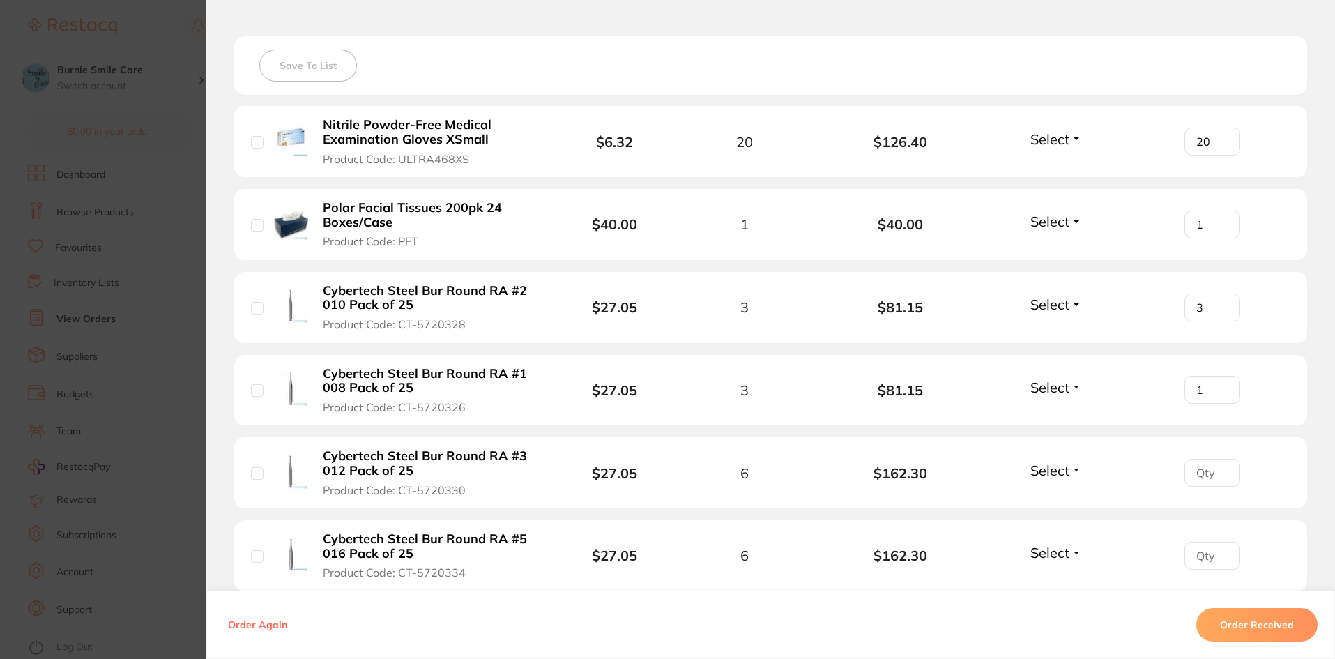
click at [1220, 386] on input "1" at bounding box center [1213, 390] width 56 height 28
click at [1220, 386] on input "2" at bounding box center [1213, 390] width 56 height 28
type input "3"
click at [1220, 386] on input "3" at bounding box center [1213, 390] width 56 height 28
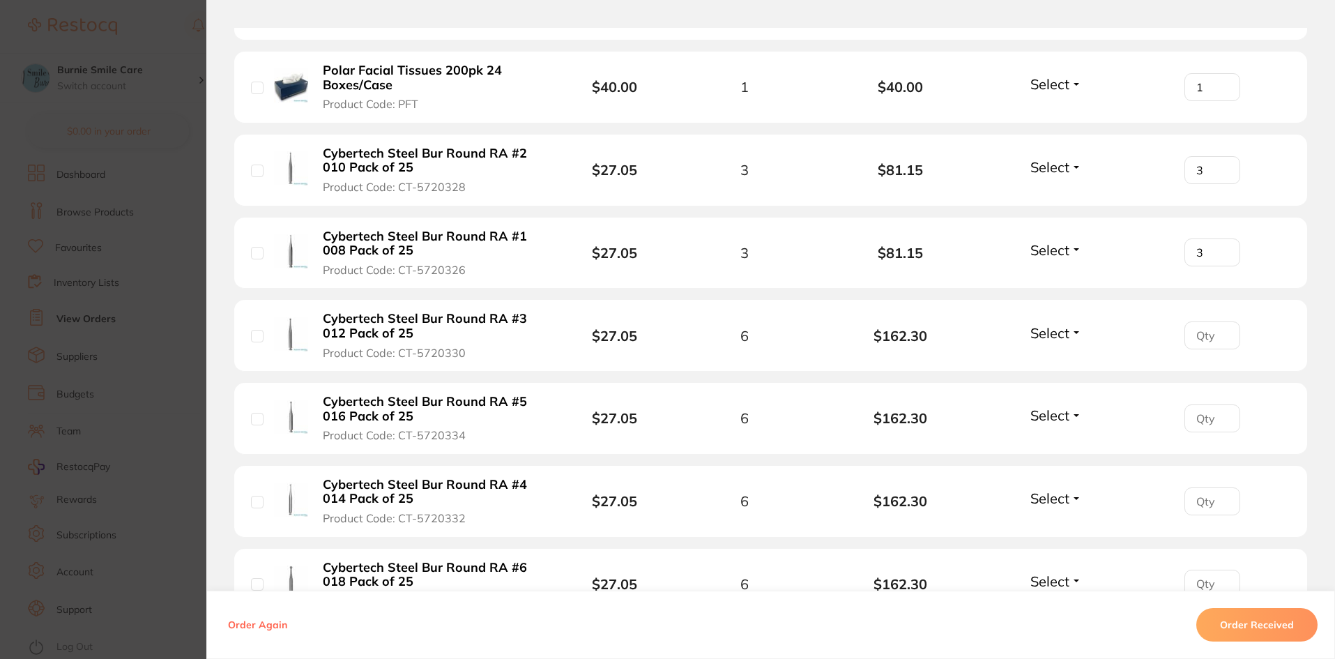
scroll to position [540, 0]
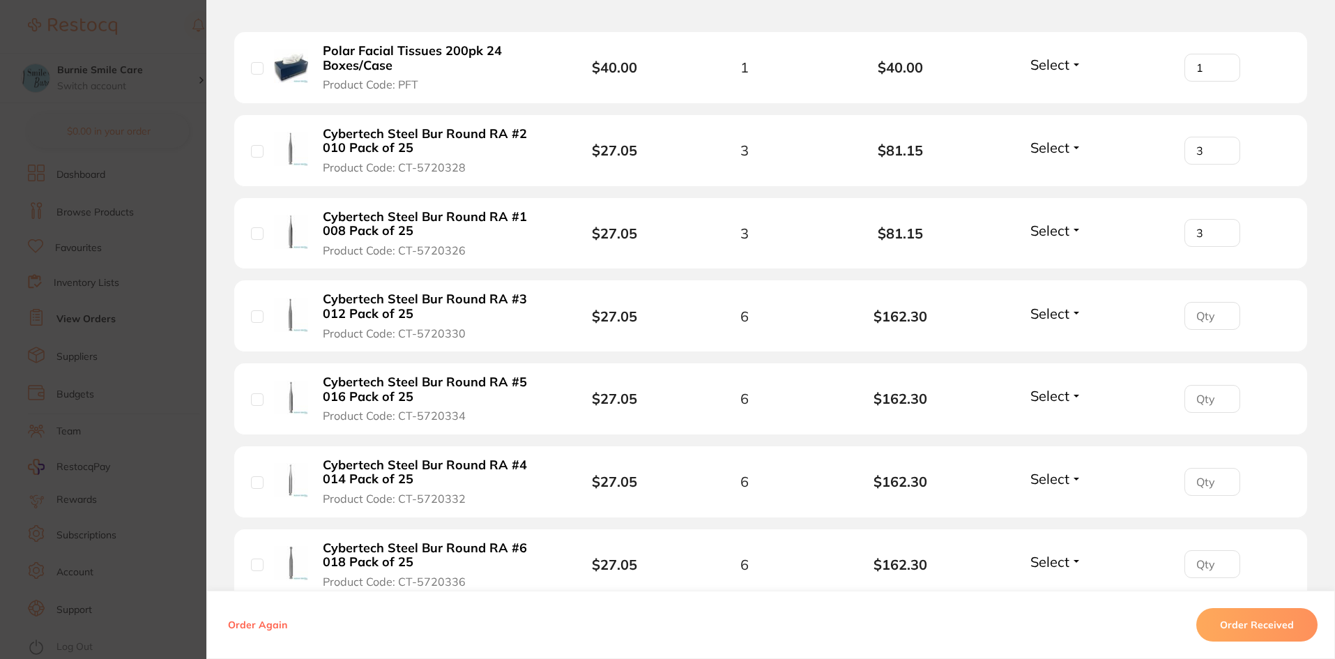
click at [1193, 317] on input "number" at bounding box center [1213, 316] width 56 height 28
type input "6"
click at [1203, 396] on input "number" at bounding box center [1213, 399] width 56 height 28
type input "6"
click at [1190, 473] on input "number" at bounding box center [1213, 482] width 56 height 28
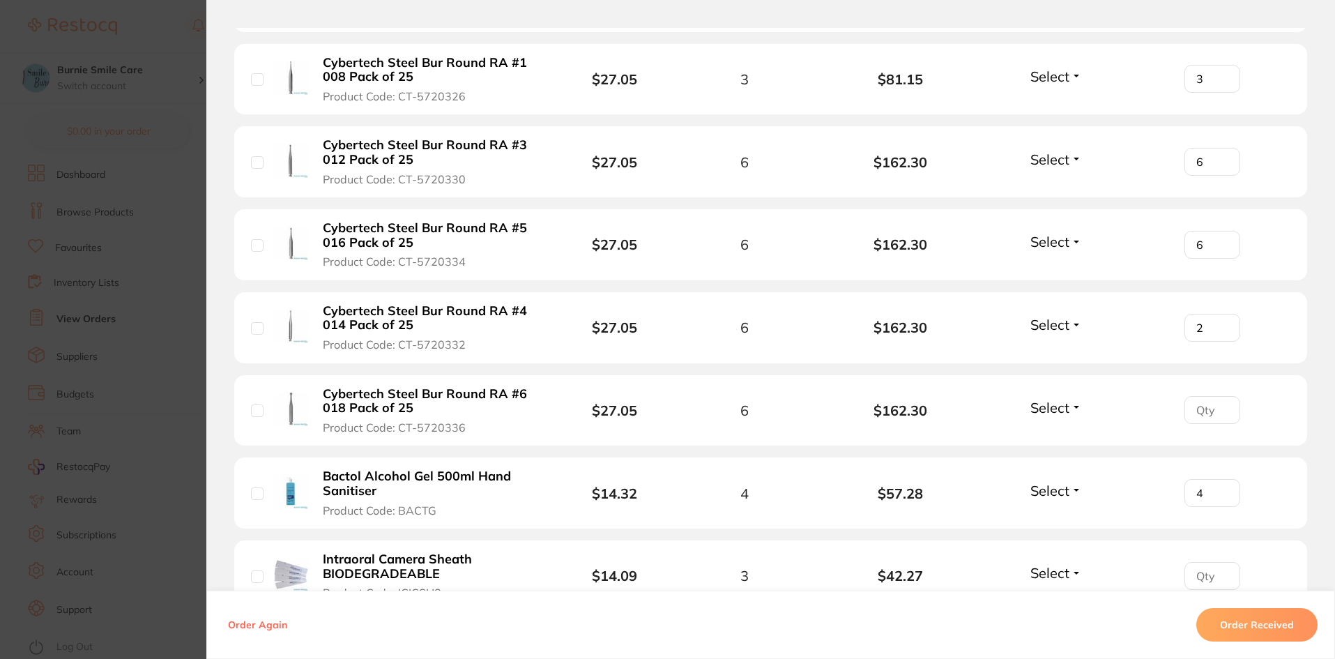
scroll to position [732, 0]
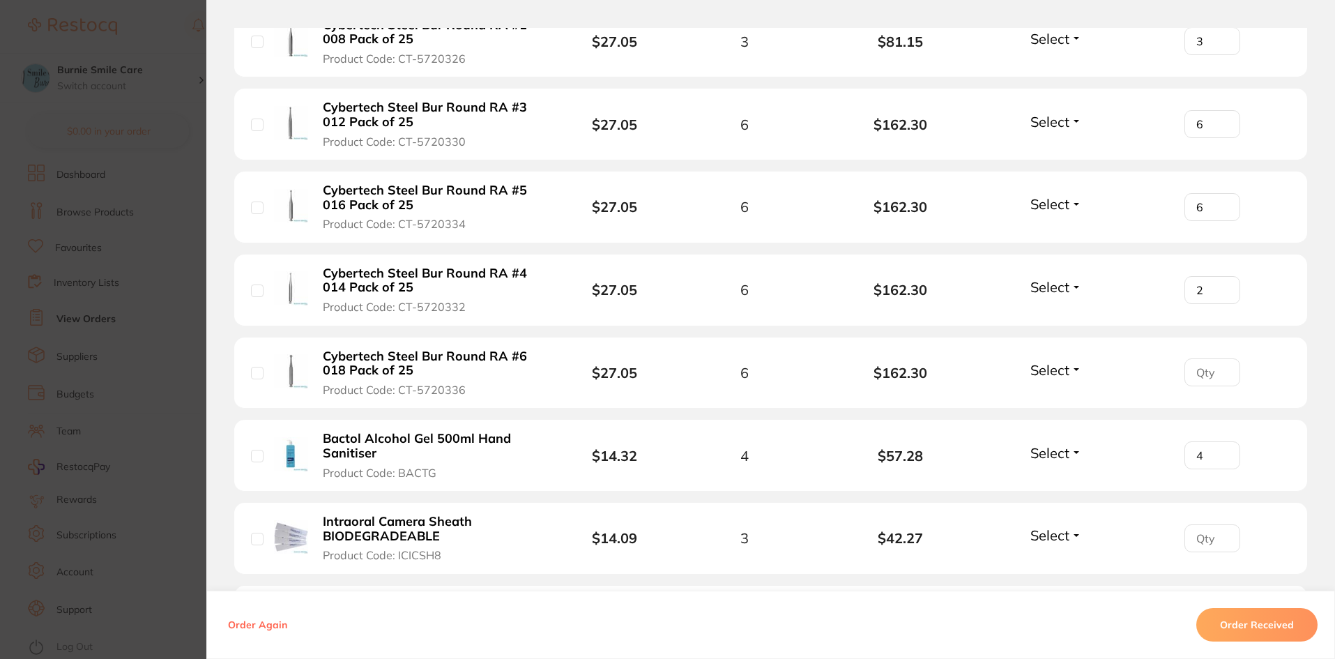
type input "2"
click at [1199, 374] on input "number" at bounding box center [1213, 372] width 56 height 28
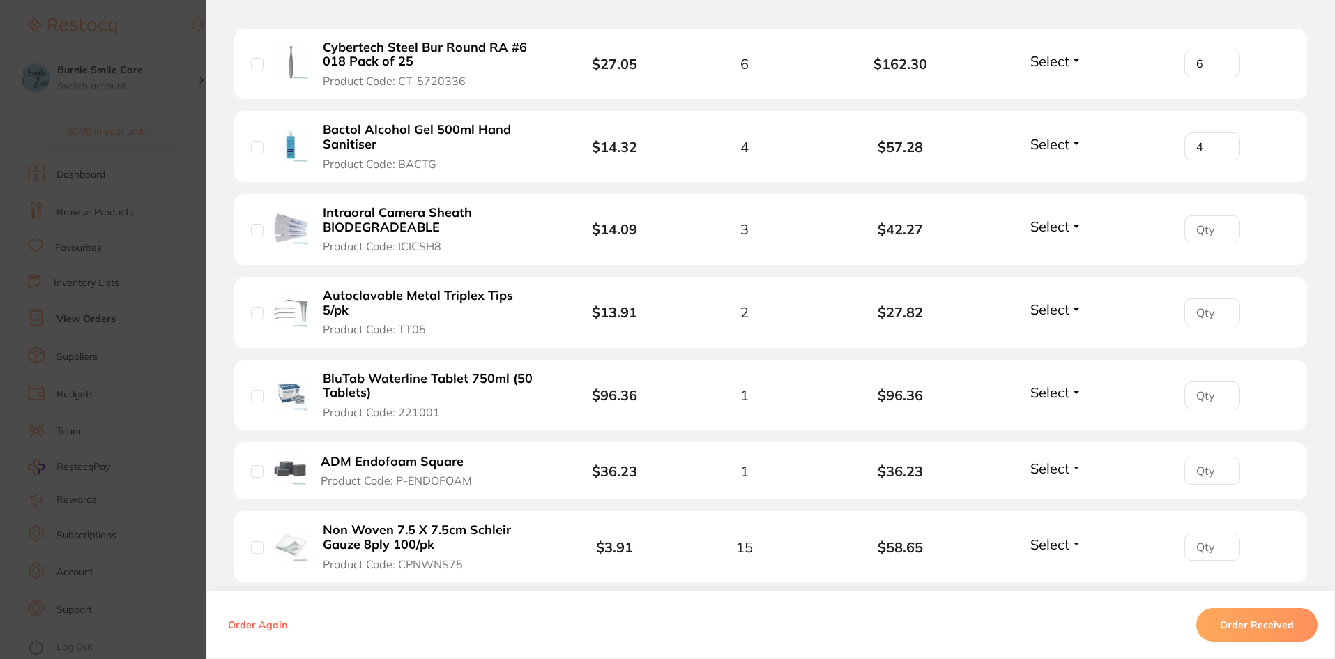
scroll to position [1046, 0]
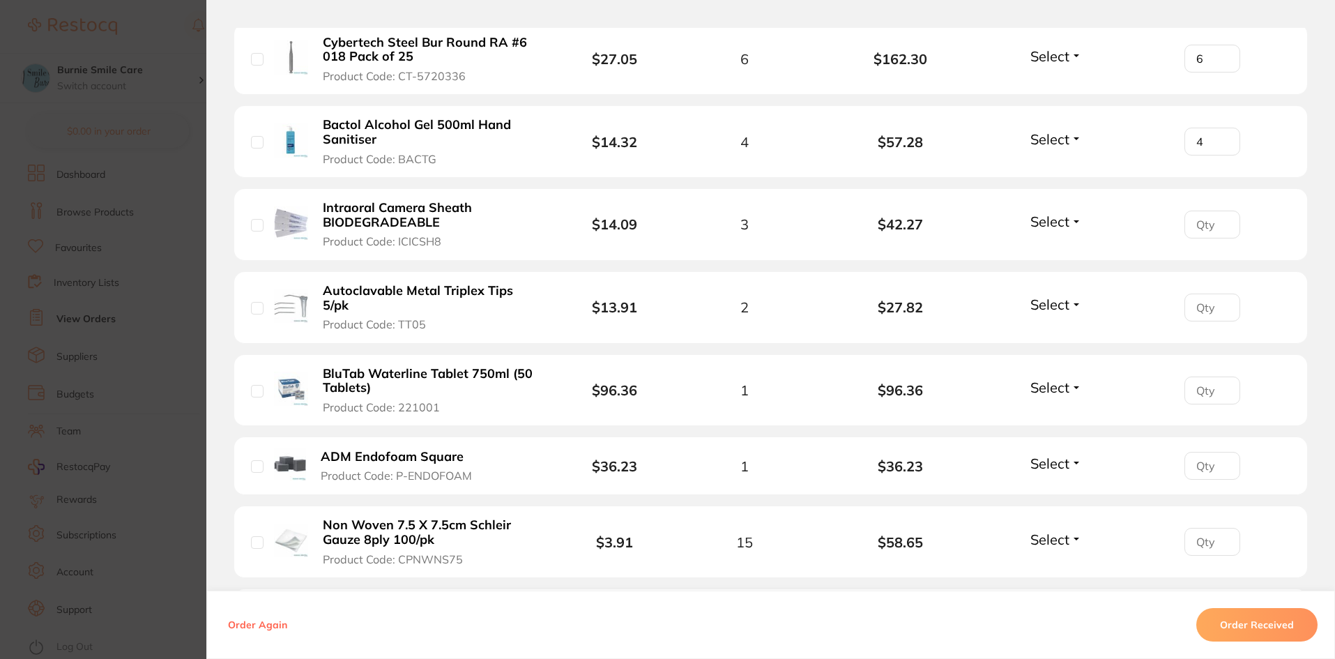
type input "6"
click at [1200, 229] on input "number" at bounding box center [1213, 225] width 56 height 28
type input "3"
click at [1201, 306] on input "number" at bounding box center [1213, 308] width 56 height 28
type input "2"
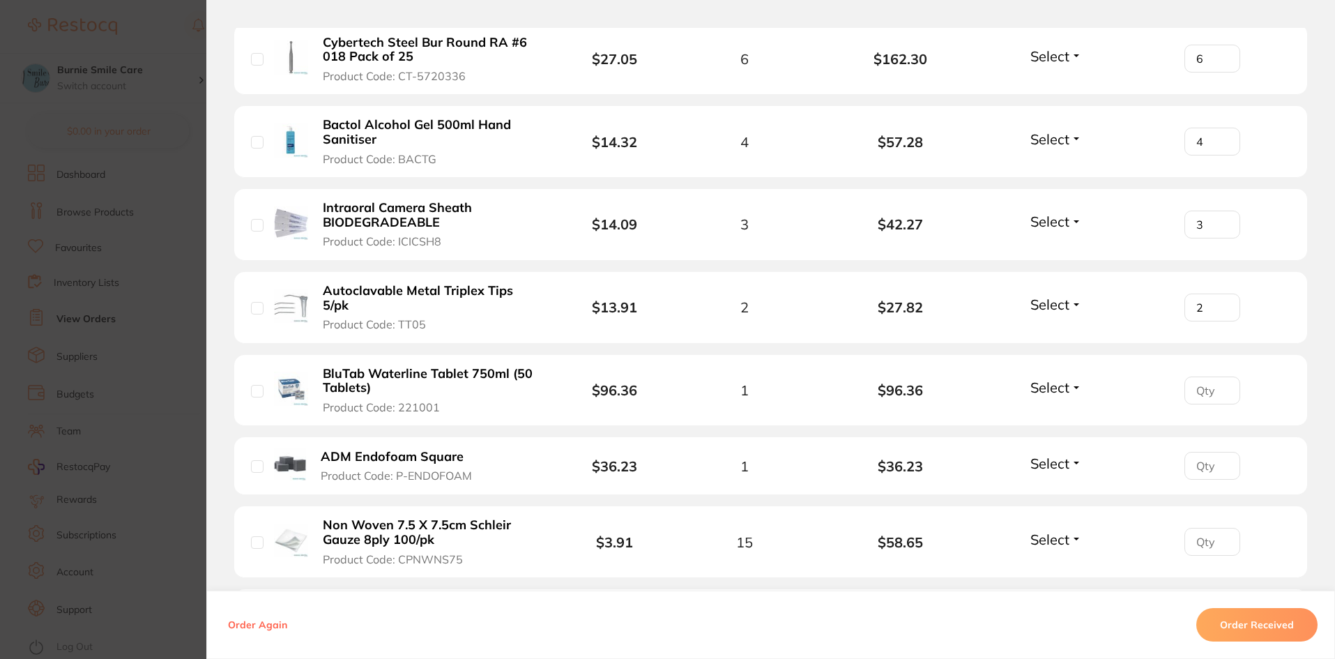
click at [1204, 395] on input "number" at bounding box center [1213, 391] width 56 height 28
type input "1"
click at [1204, 472] on input "number" at bounding box center [1213, 466] width 56 height 28
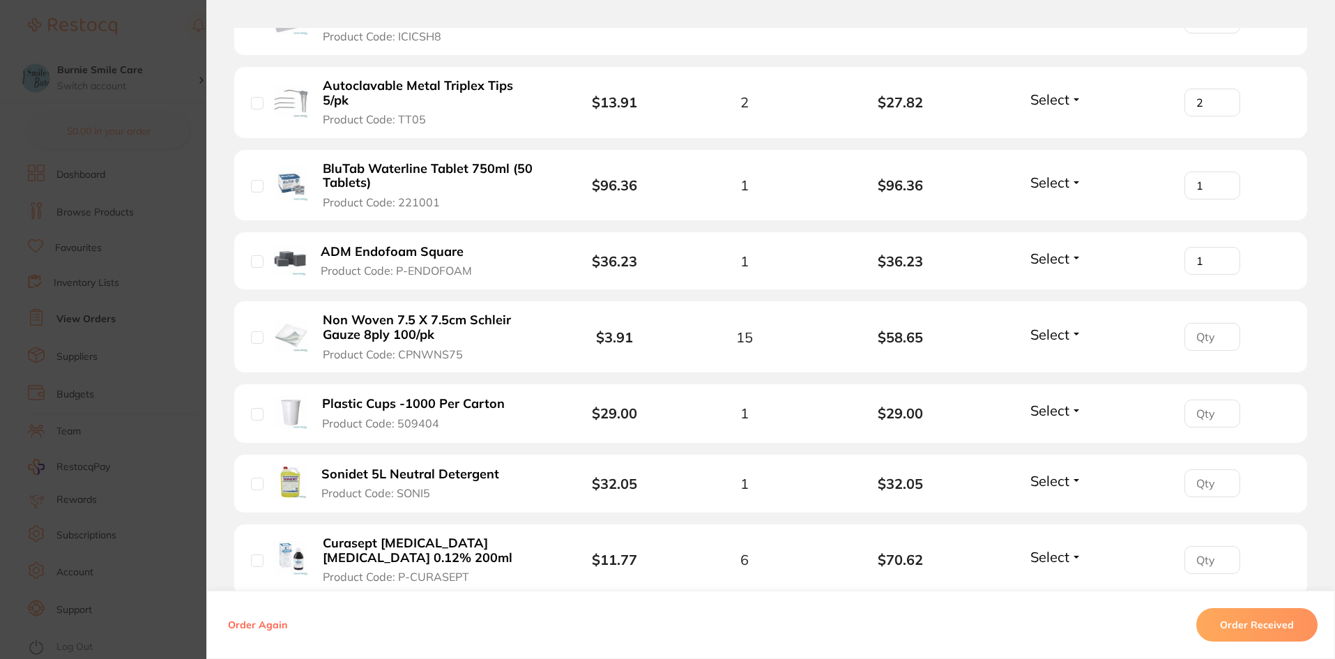
scroll to position [1255, 0]
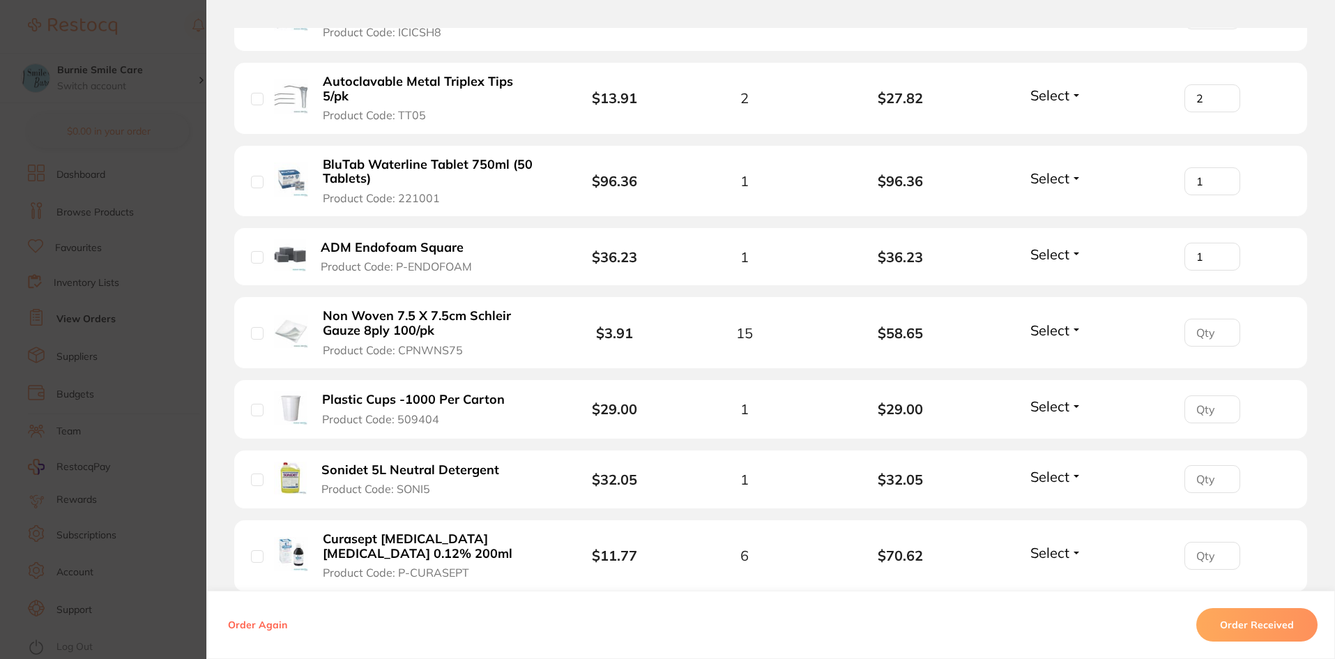
type input "1"
click at [1205, 338] on input "number" at bounding box center [1213, 333] width 56 height 28
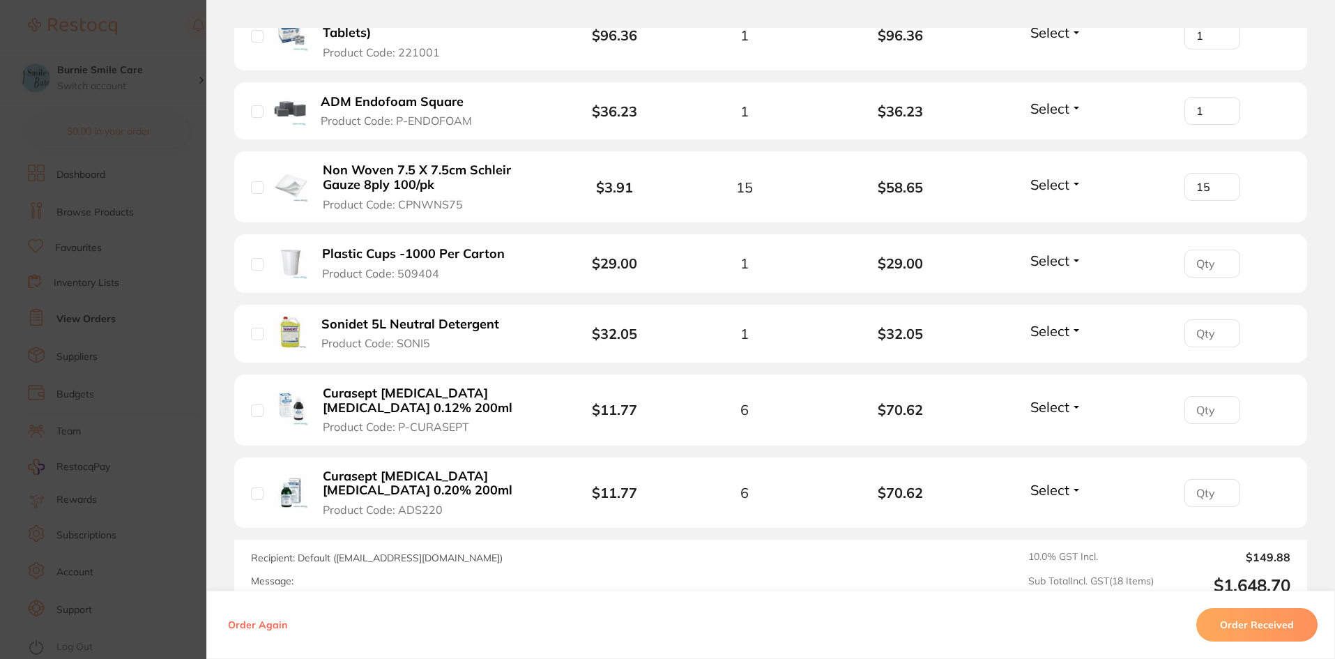
scroll to position [1412, 0]
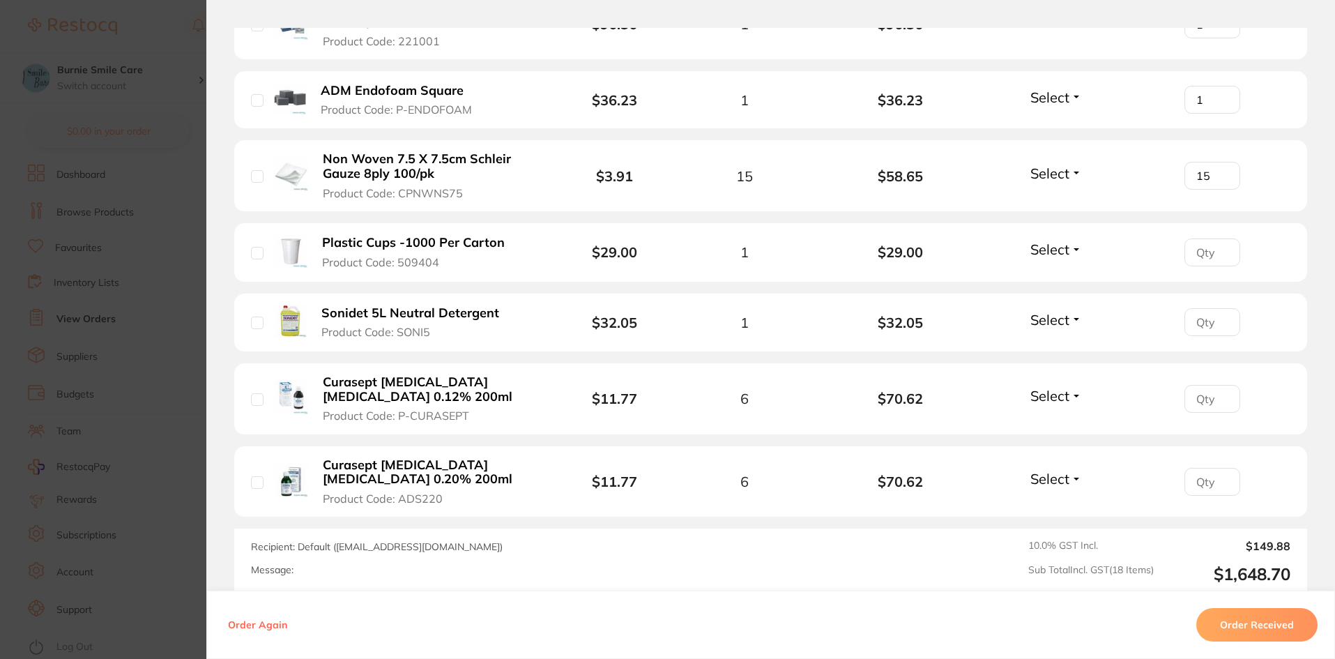
type input "15"
click at [1205, 262] on input "number" at bounding box center [1213, 253] width 56 height 28
type input "1"
click at [1195, 321] on input "number" at bounding box center [1213, 322] width 56 height 28
type input "1"
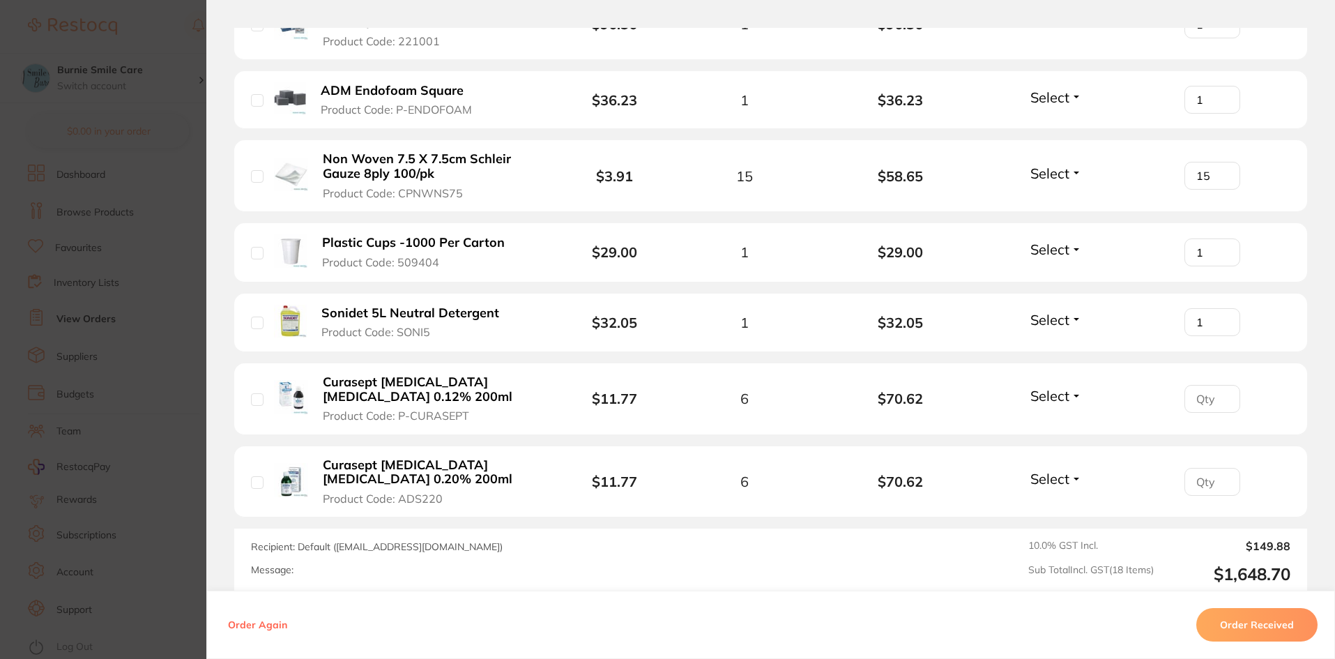
click at [1205, 396] on input "number" at bounding box center [1213, 399] width 56 height 28
type input "6"
click at [1205, 484] on input "number" at bounding box center [1213, 482] width 56 height 28
type input "6"
click at [1292, 622] on button "Order Received" at bounding box center [1257, 624] width 121 height 33
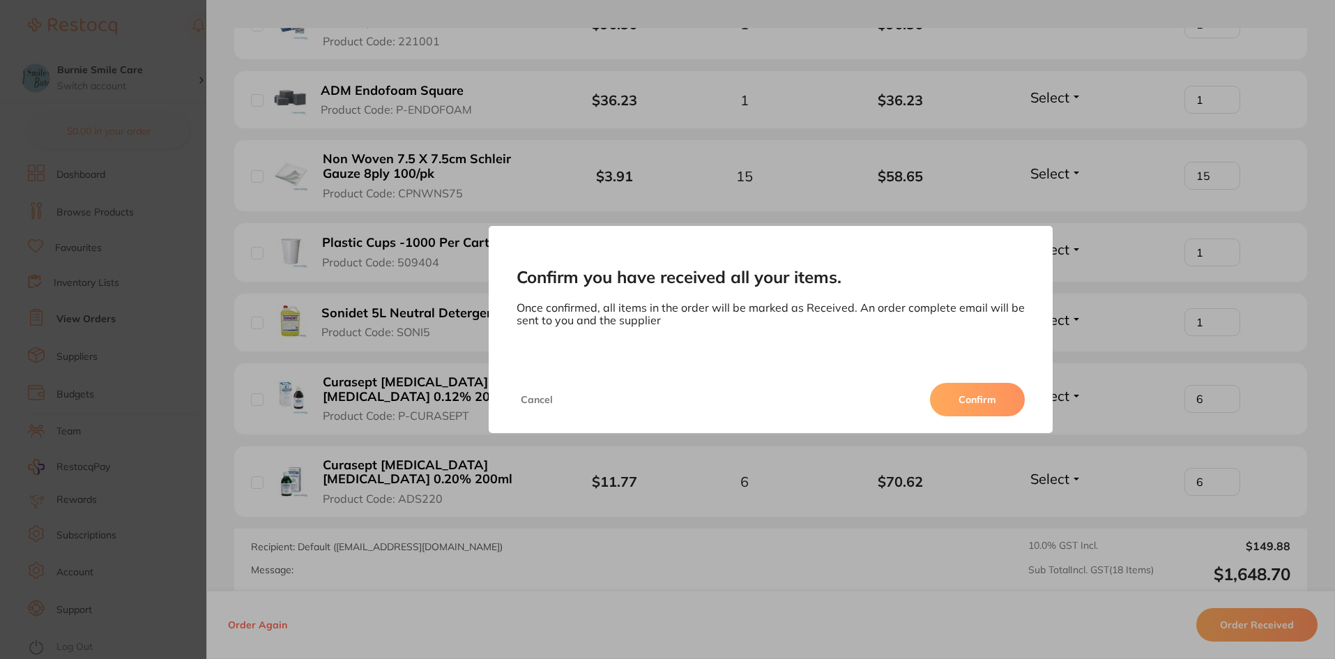
click at [997, 400] on button "Confirm" at bounding box center [977, 399] width 95 height 33
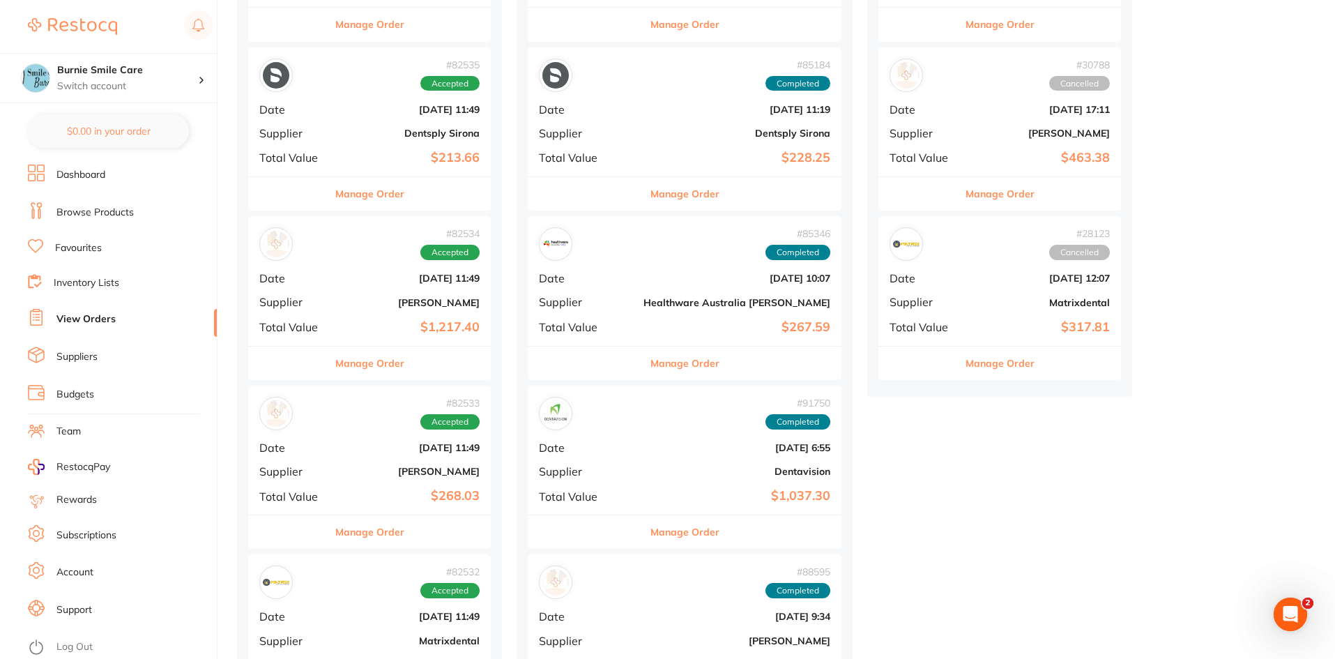
scroll to position [488, 0]
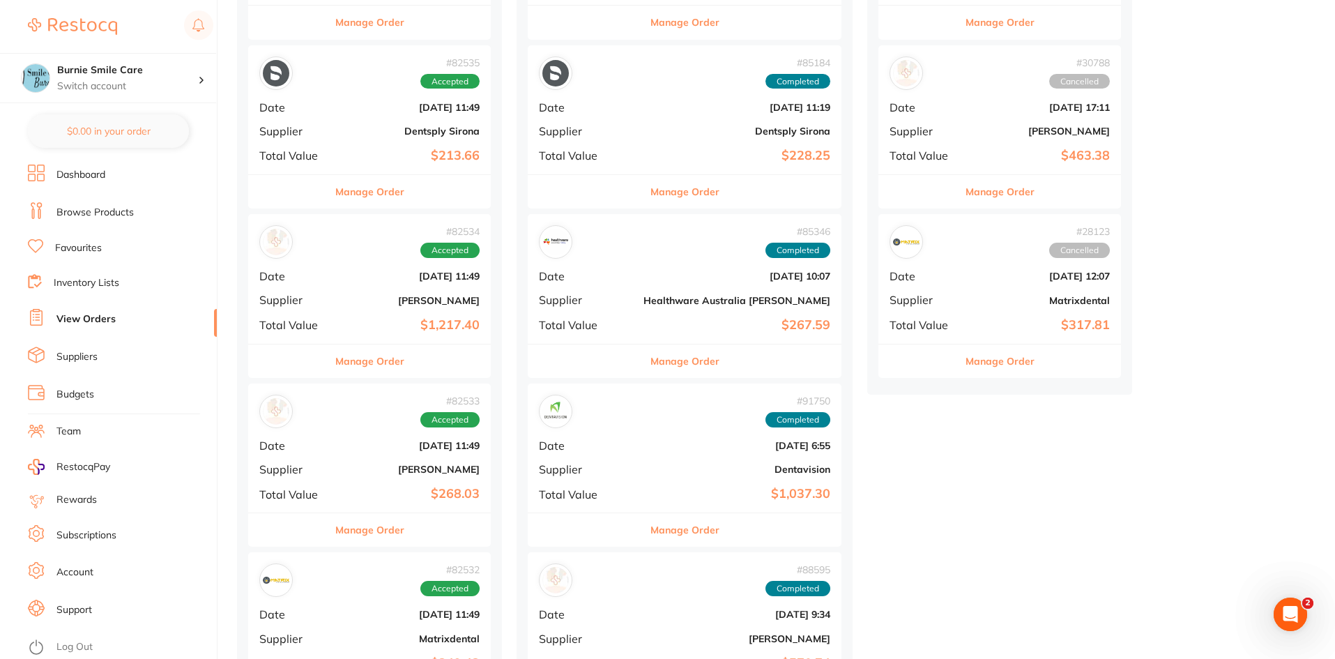
click at [394, 119] on div "# 82535 Accepted Date [DATE] 11:49 Supplier Dentsply Sirona Total Value $213.66" at bounding box center [369, 109] width 243 height 129
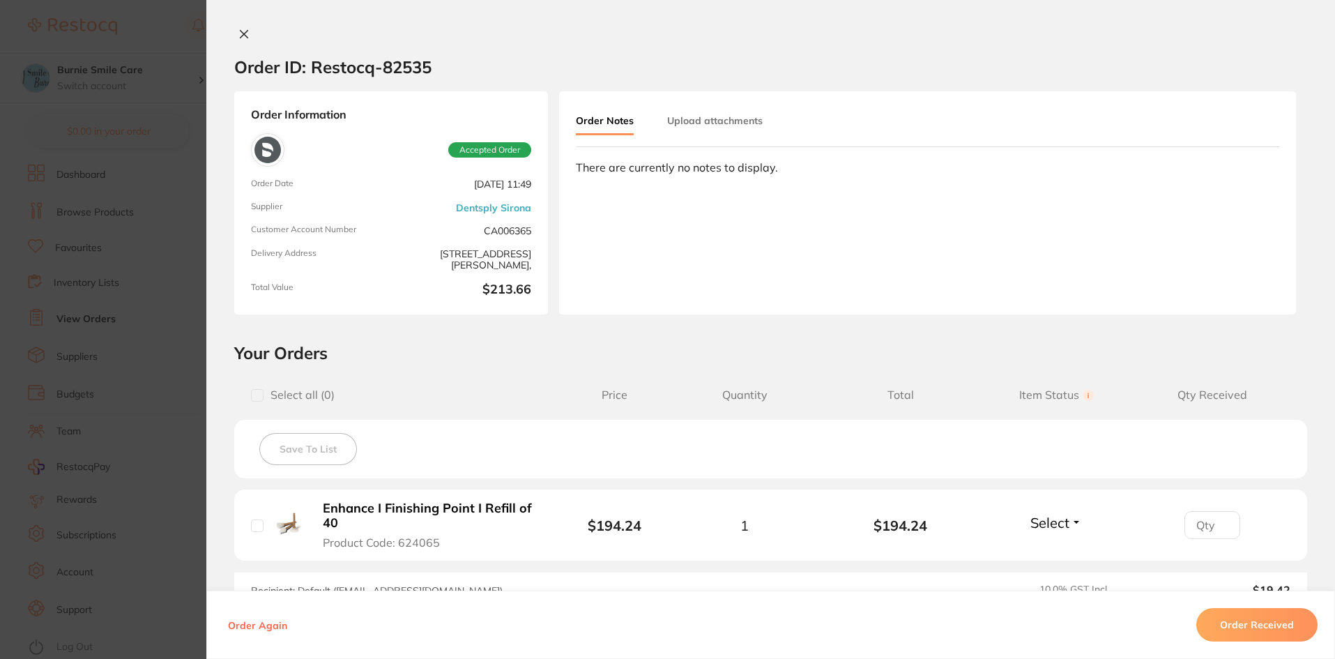
scroll to position [188, 0]
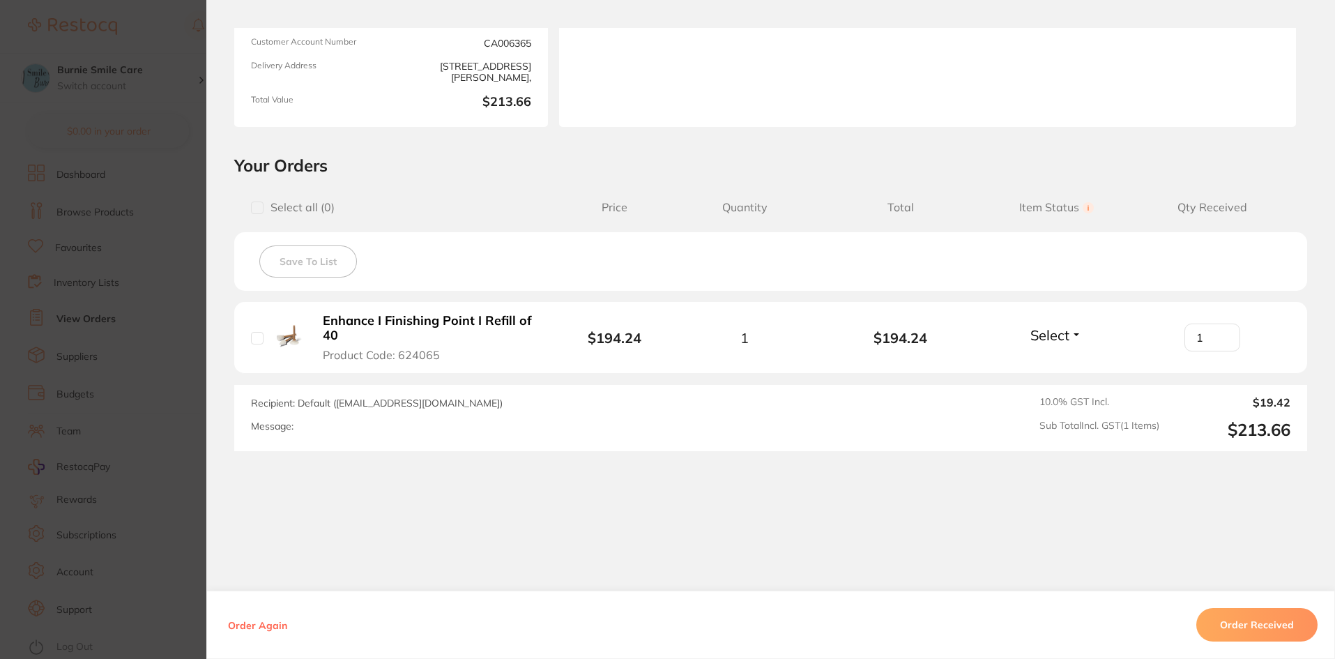
type input "1"
click at [1222, 336] on input "1" at bounding box center [1213, 338] width 56 height 28
click at [1275, 631] on button "Order Received" at bounding box center [1257, 624] width 121 height 33
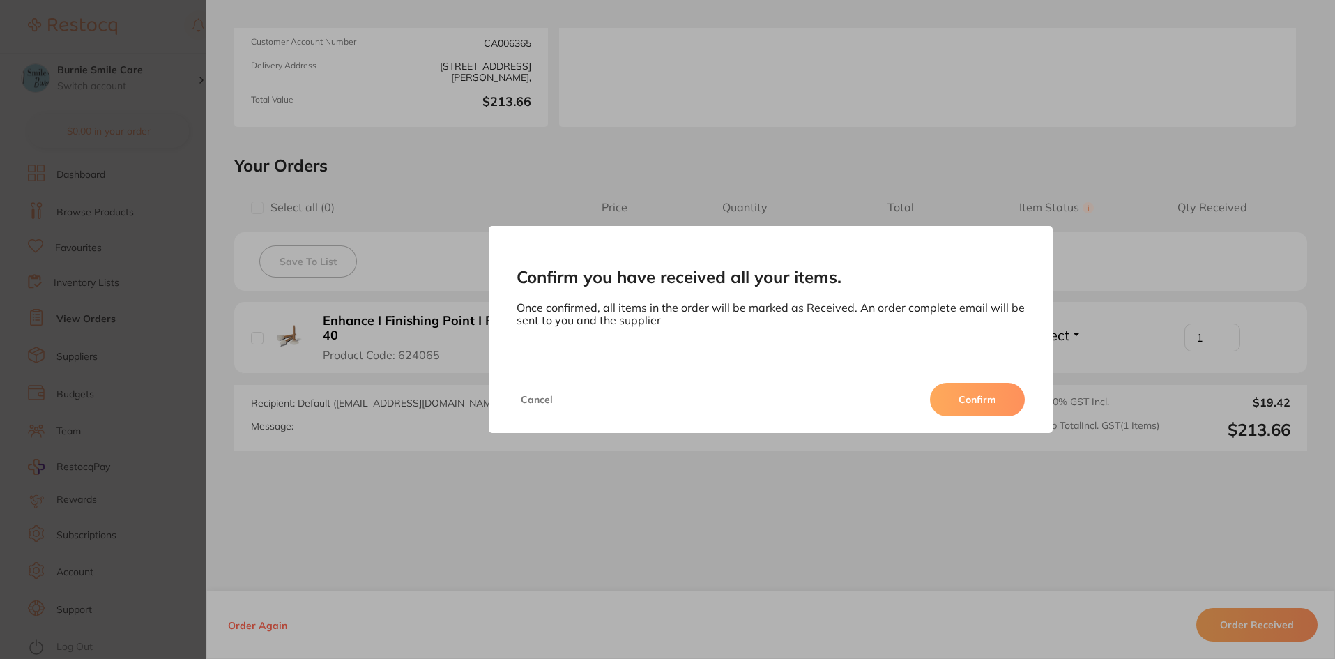
click at [948, 395] on button "Confirm" at bounding box center [977, 399] width 95 height 33
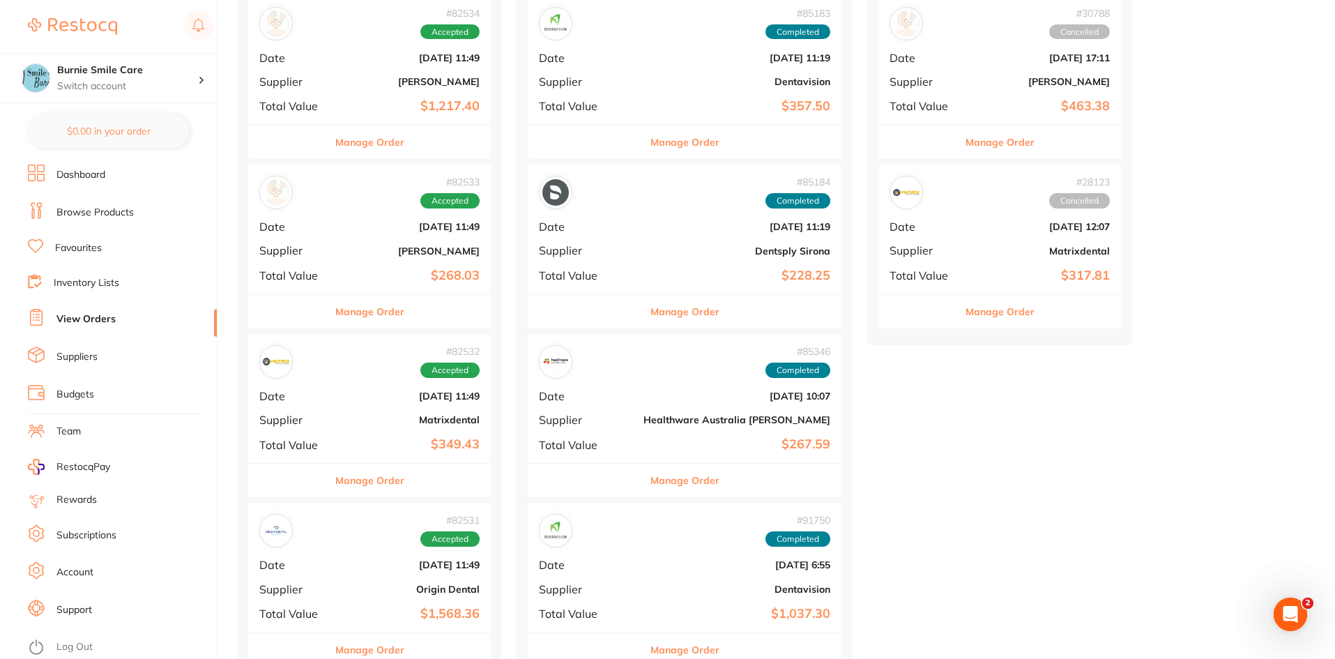
scroll to position [506, 0]
